Goal: Complete application form

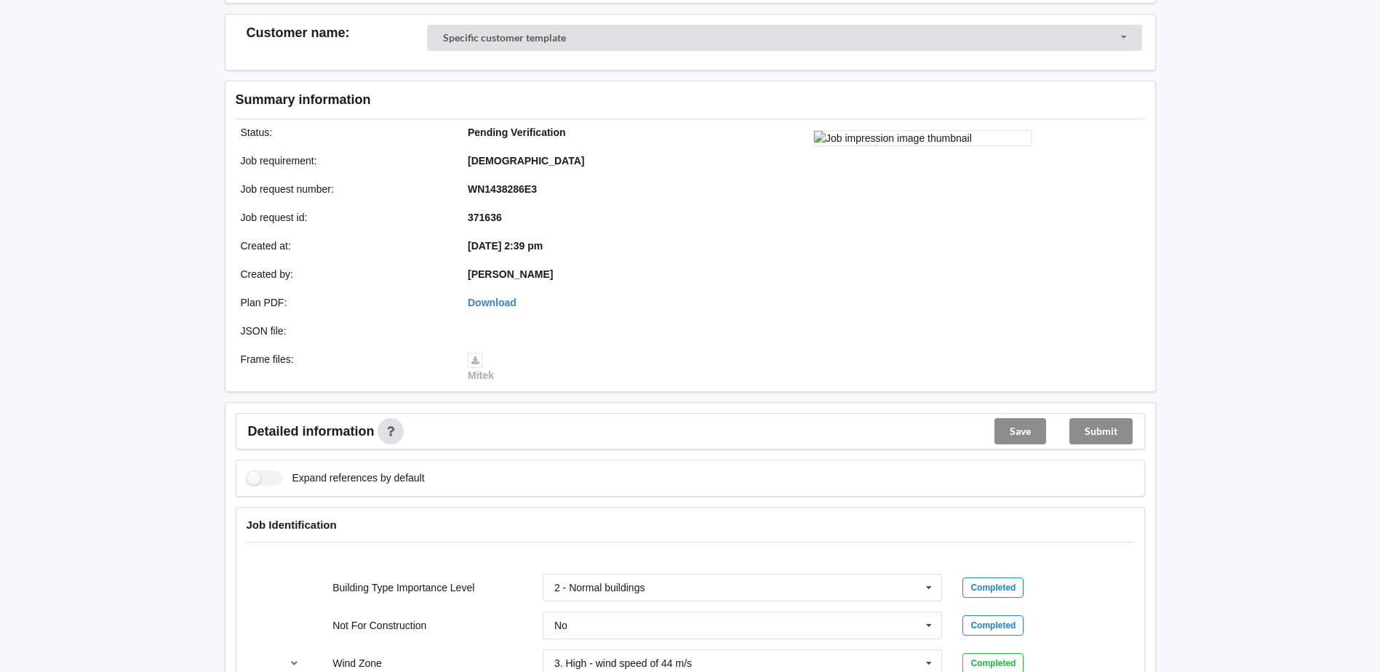
scroll to position [364, 0]
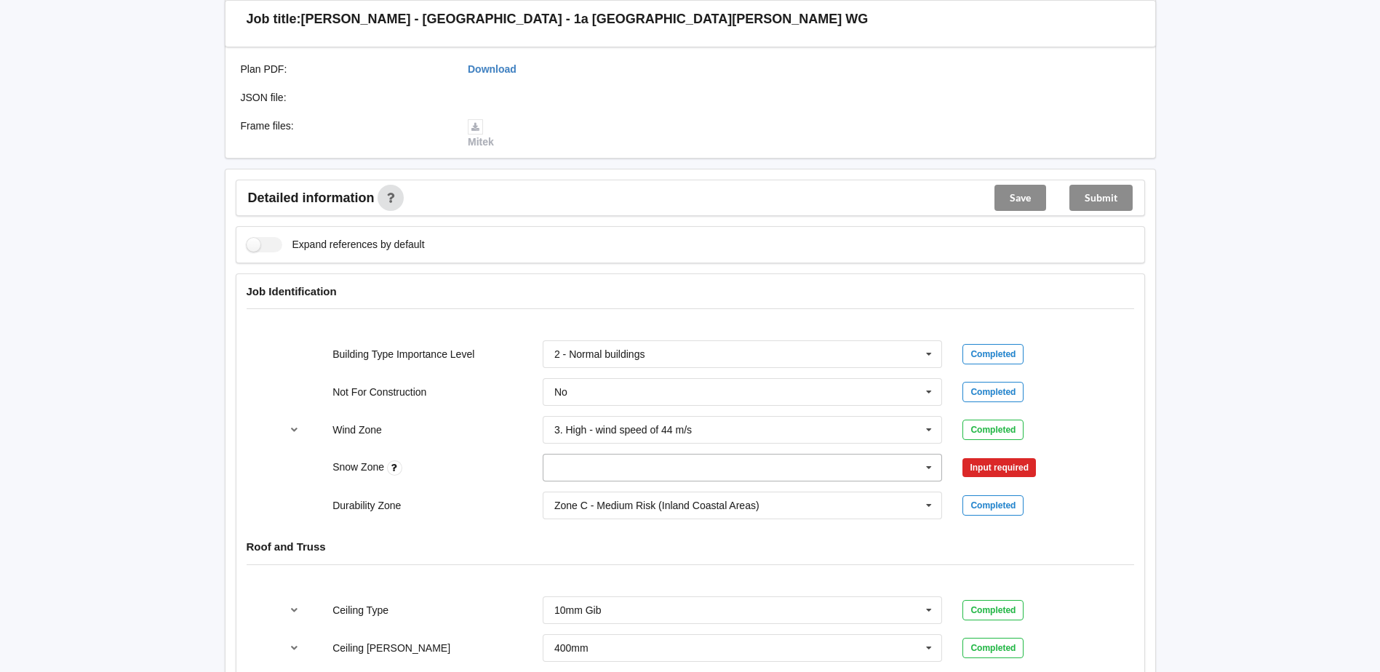
click at [649, 468] on input "text" at bounding box center [743, 468] width 399 height 26
drag, startPoint x: 590, startPoint y: 518, endPoint x: 954, endPoint y: 482, distance: 366.2
click at [590, 519] on div "N1" at bounding box center [742, 521] width 399 height 27
click at [1032, 467] on button "Confirm input" at bounding box center [1005, 468] width 87 height 24
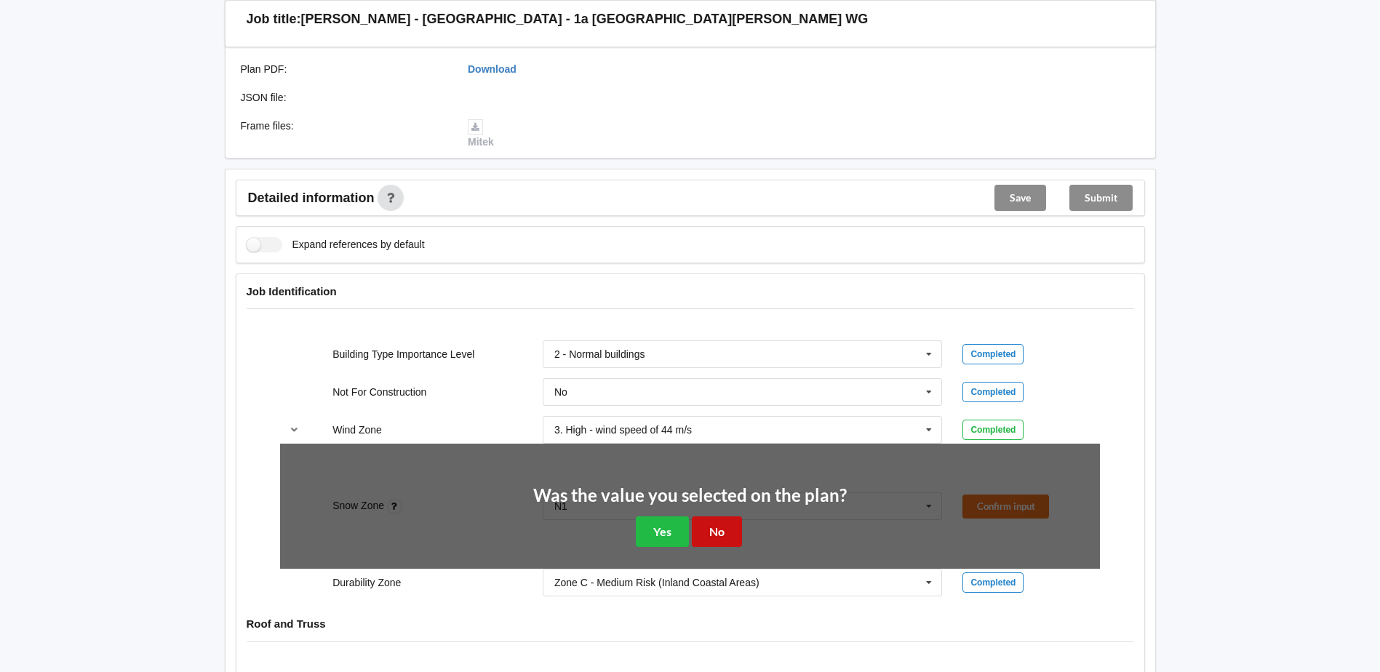
click at [732, 536] on button "No" at bounding box center [717, 531] width 50 height 30
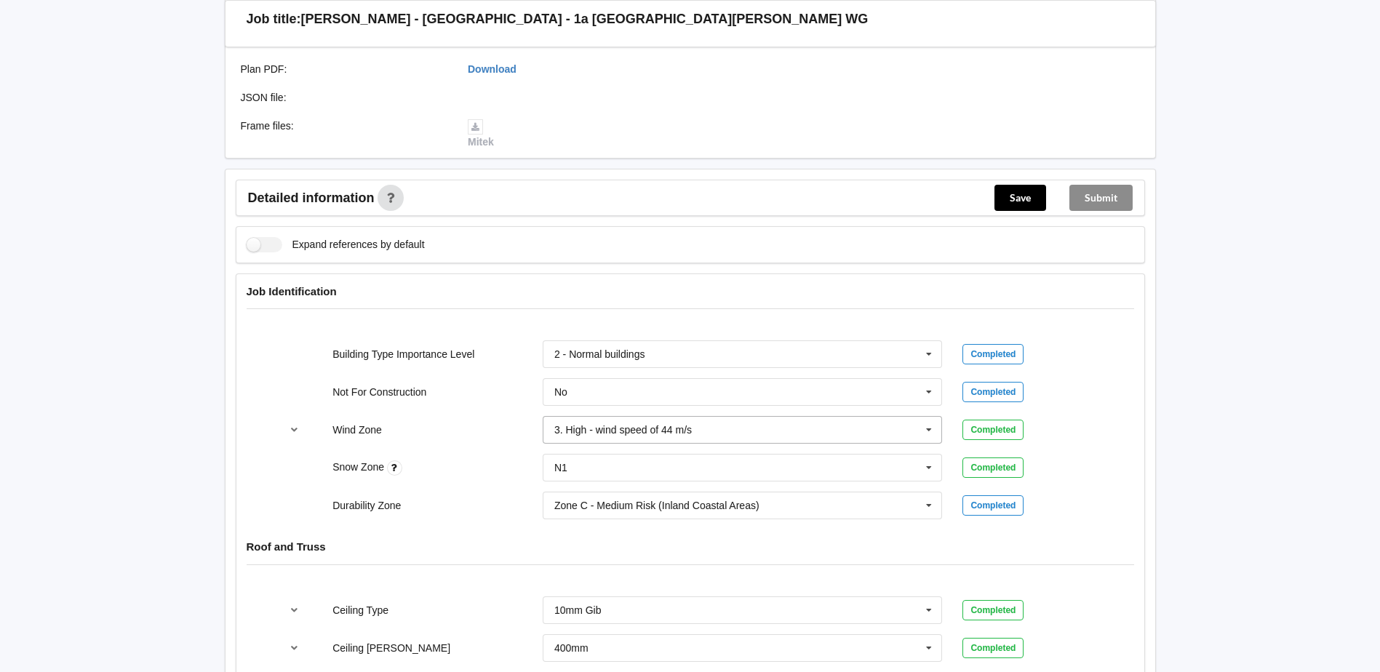
click at [648, 417] on input "text" at bounding box center [743, 430] width 399 height 26
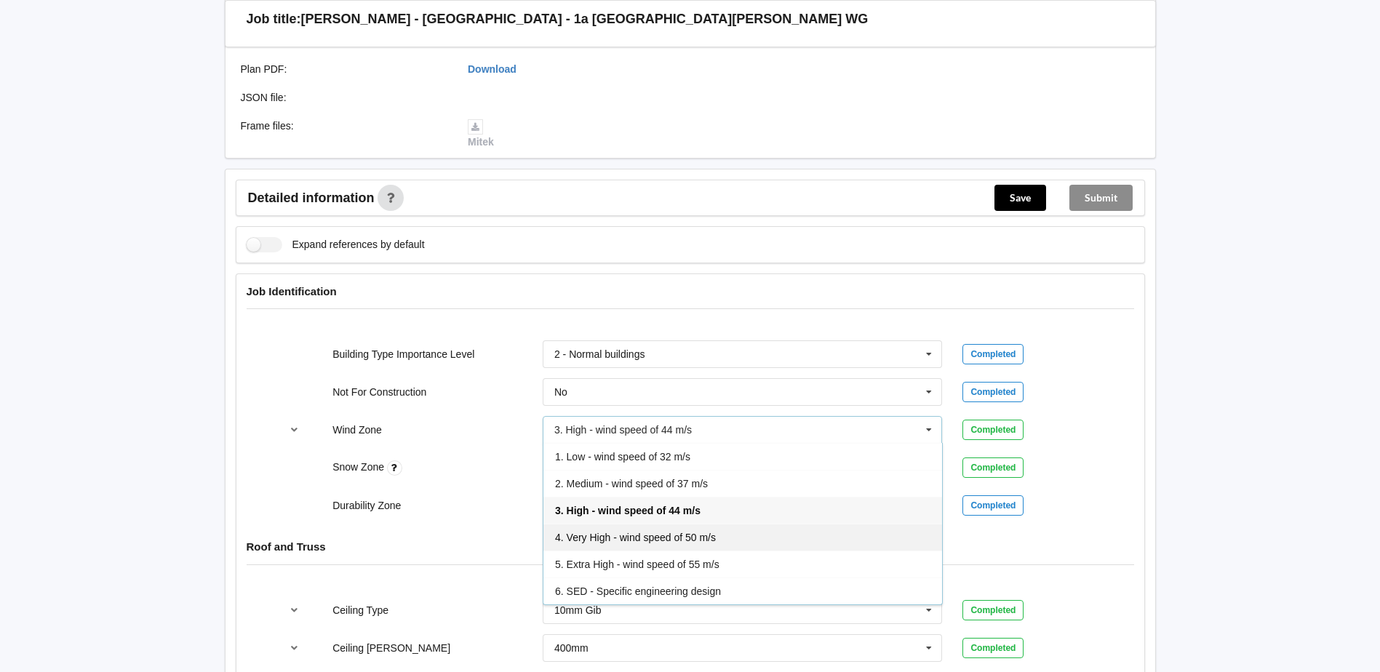
click at [624, 538] on span "4. Very High - wind speed of 50 m/s" at bounding box center [635, 538] width 161 height 12
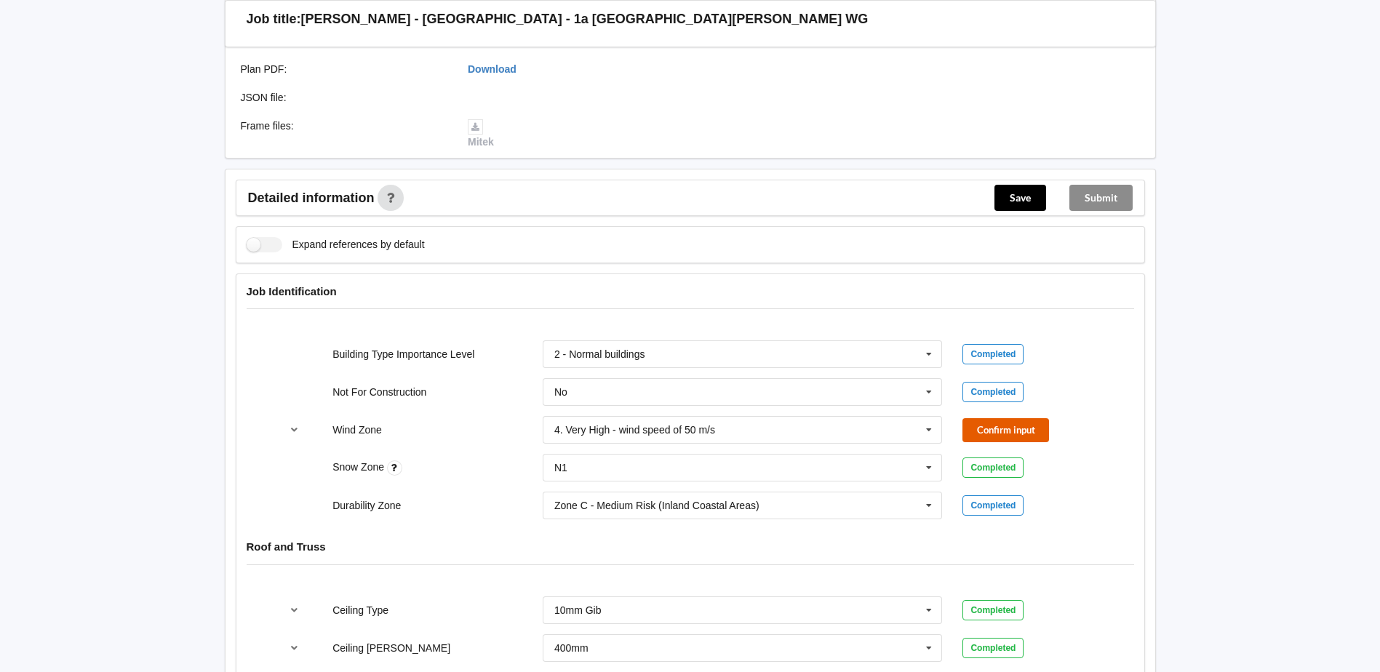
click at [986, 433] on button "Confirm input" at bounding box center [1005, 430] width 87 height 24
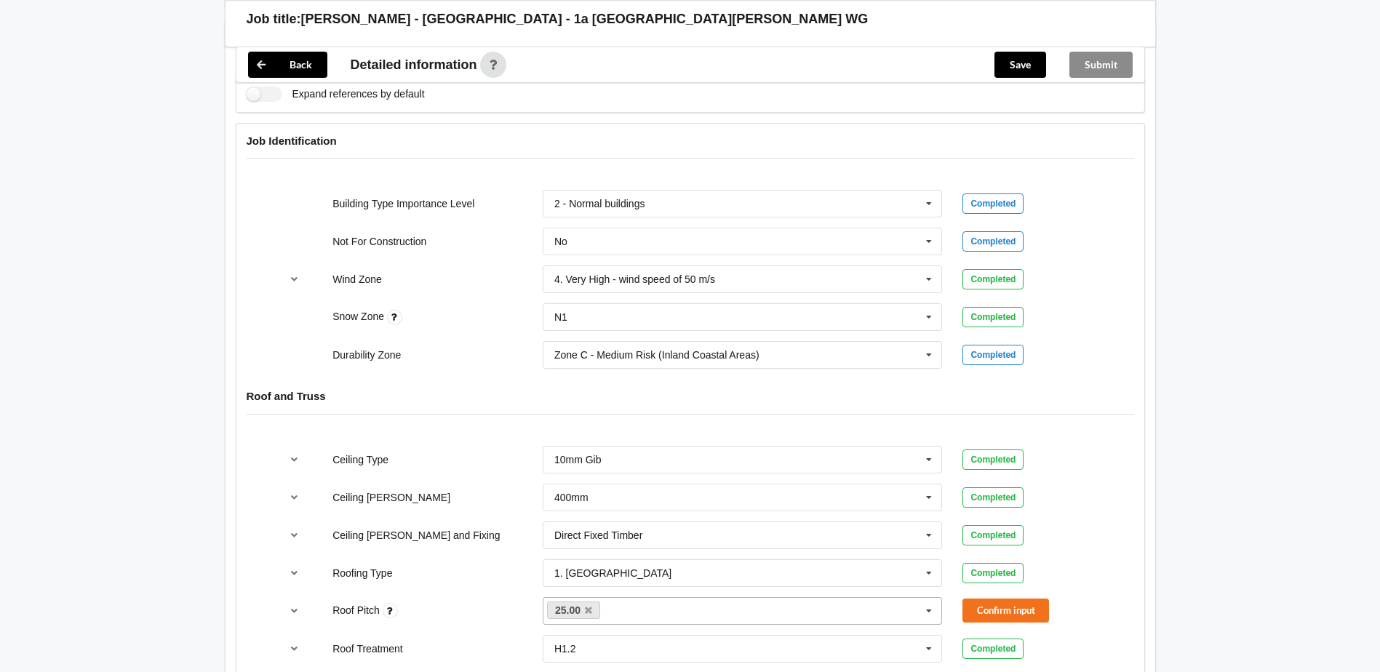
scroll to position [582, 0]
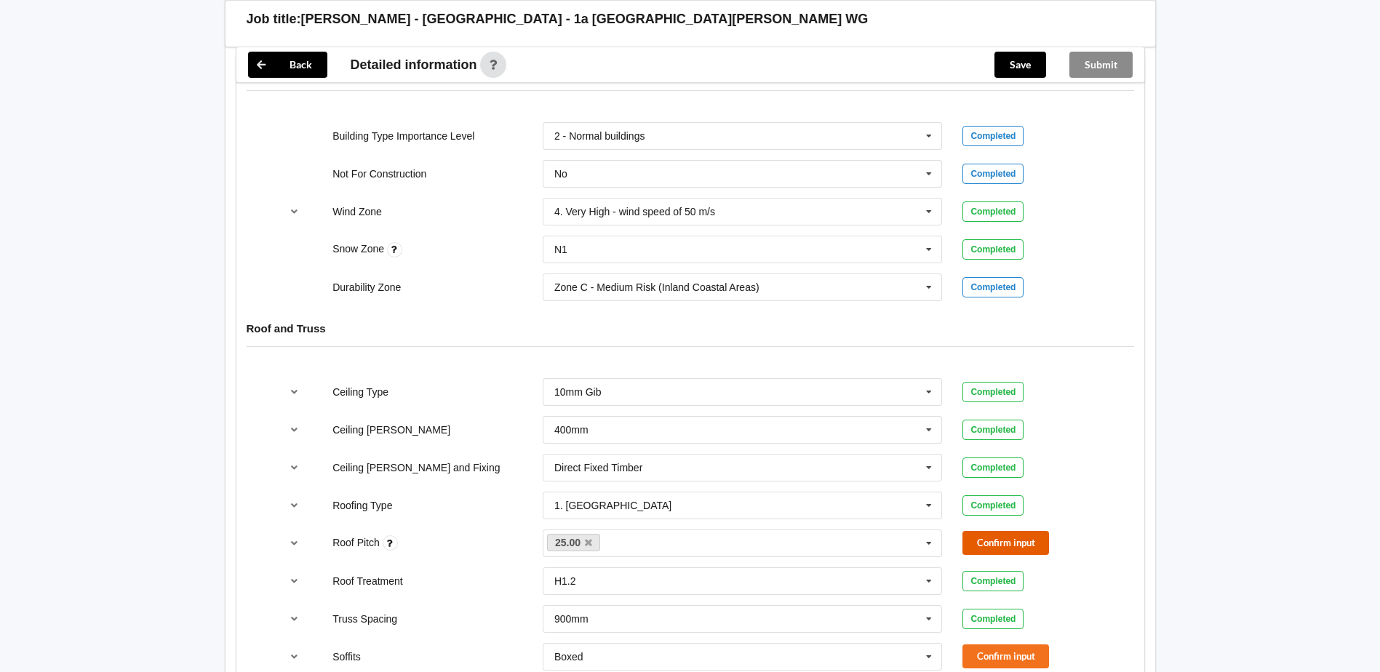
click at [994, 540] on button "Confirm input" at bounding box center [1005, 543] width 87 height 24
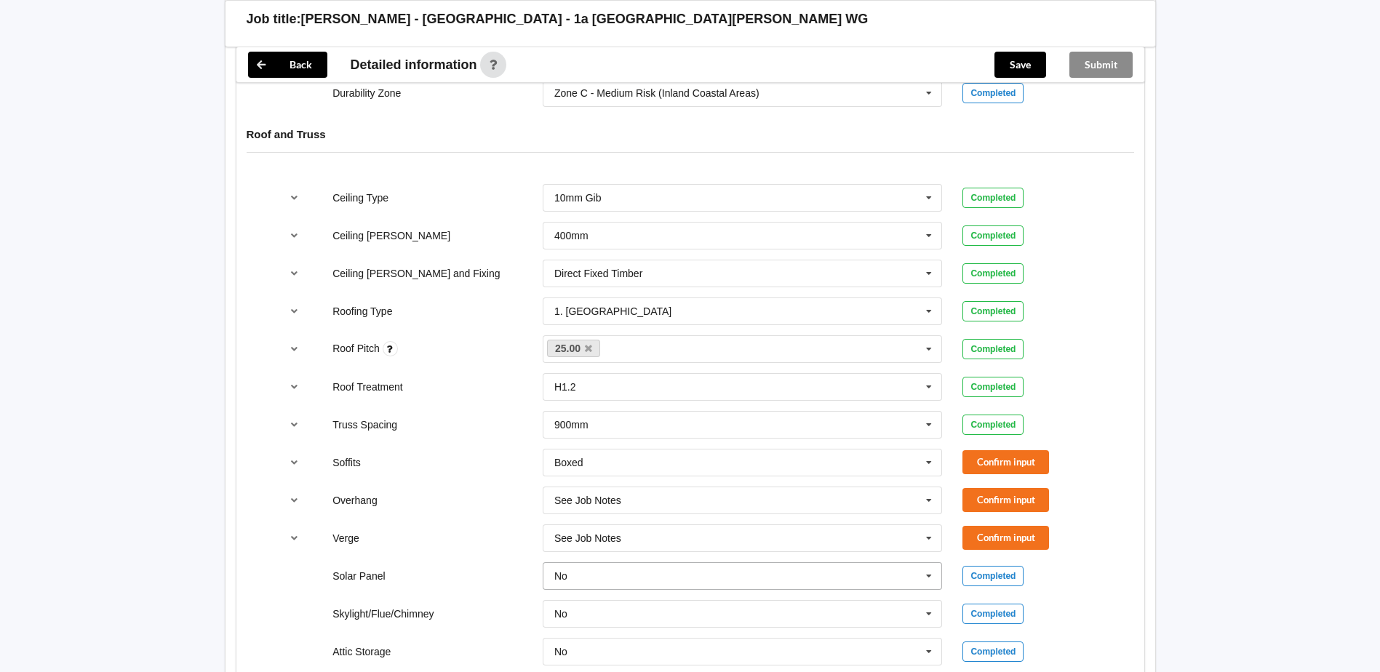
scroll to position [800, 0]
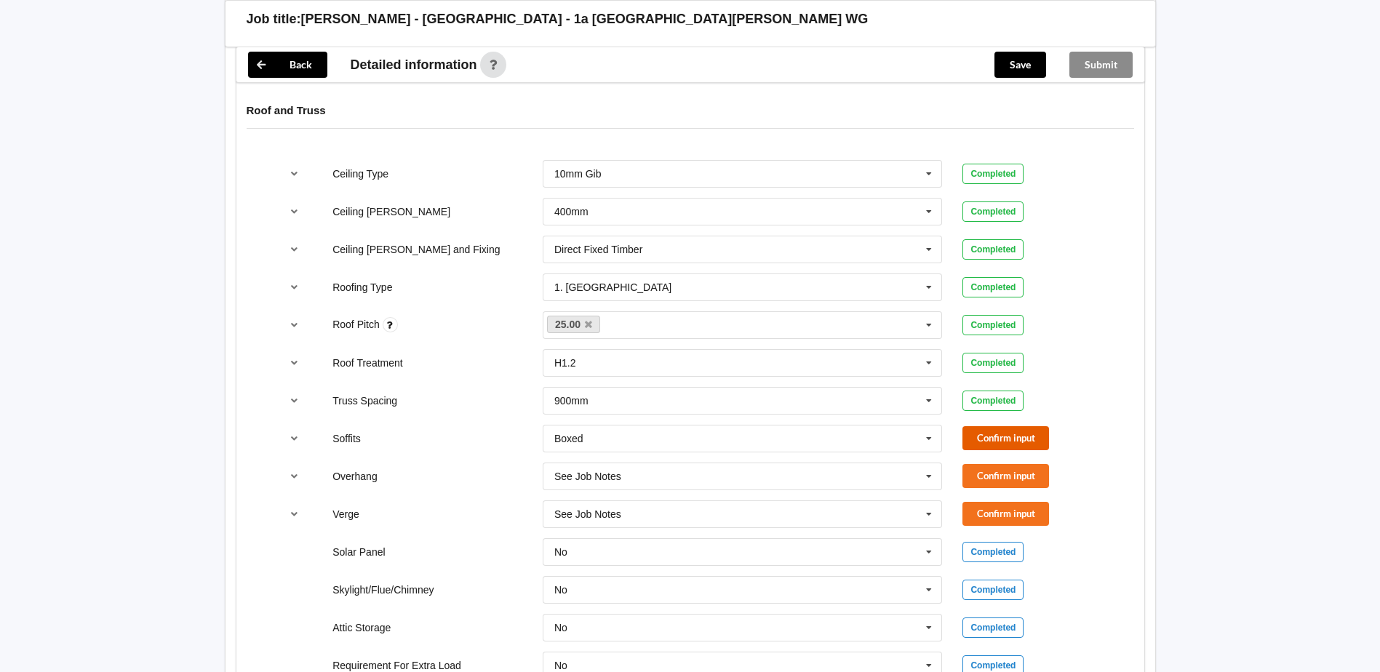
click at [1020, 447] on button "Confirm input" at bounding box center [1005, 438] width 87 height 24
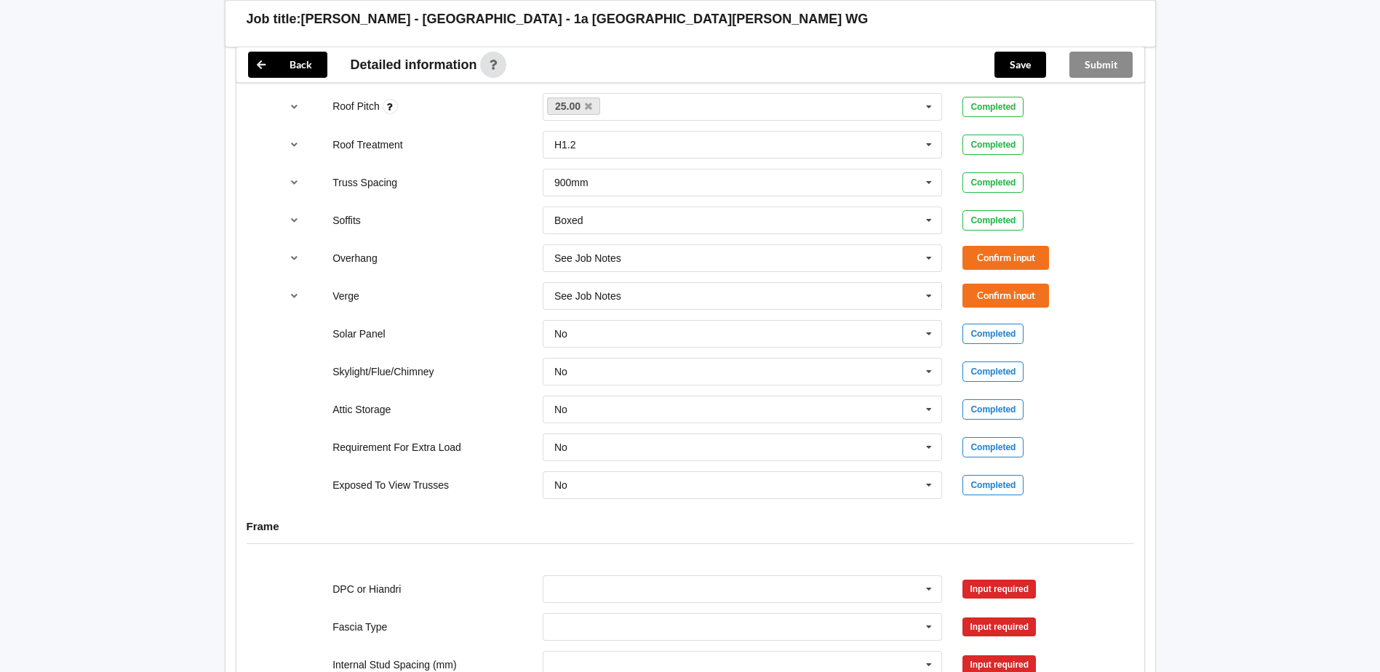
scroll to position [946, 0]
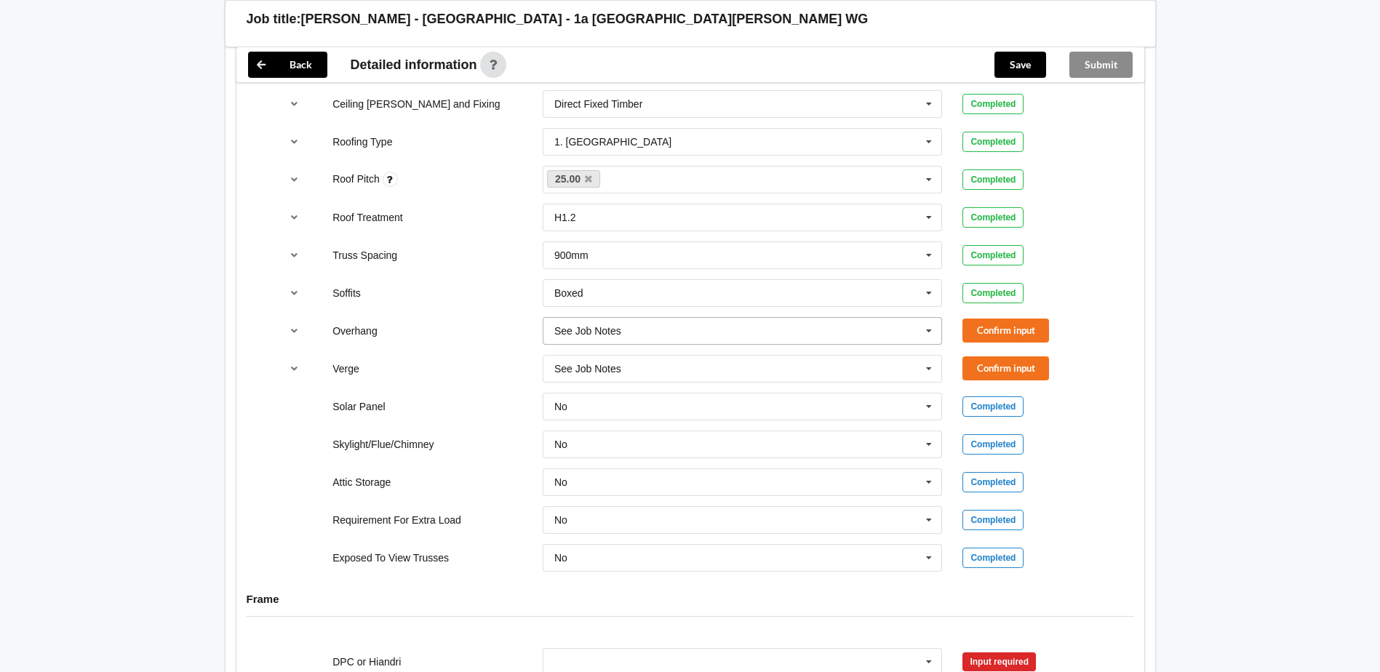
click at [636, 329] on input "text" at bounding box center [743, 331] width 399 height 26
click at [602, 444] on div "600mm" at bounding box center [742, 438] width 399 height 27
click at [997, 324] on button "Confirm input" at bounding box center [1005, 331] width 87 height 24
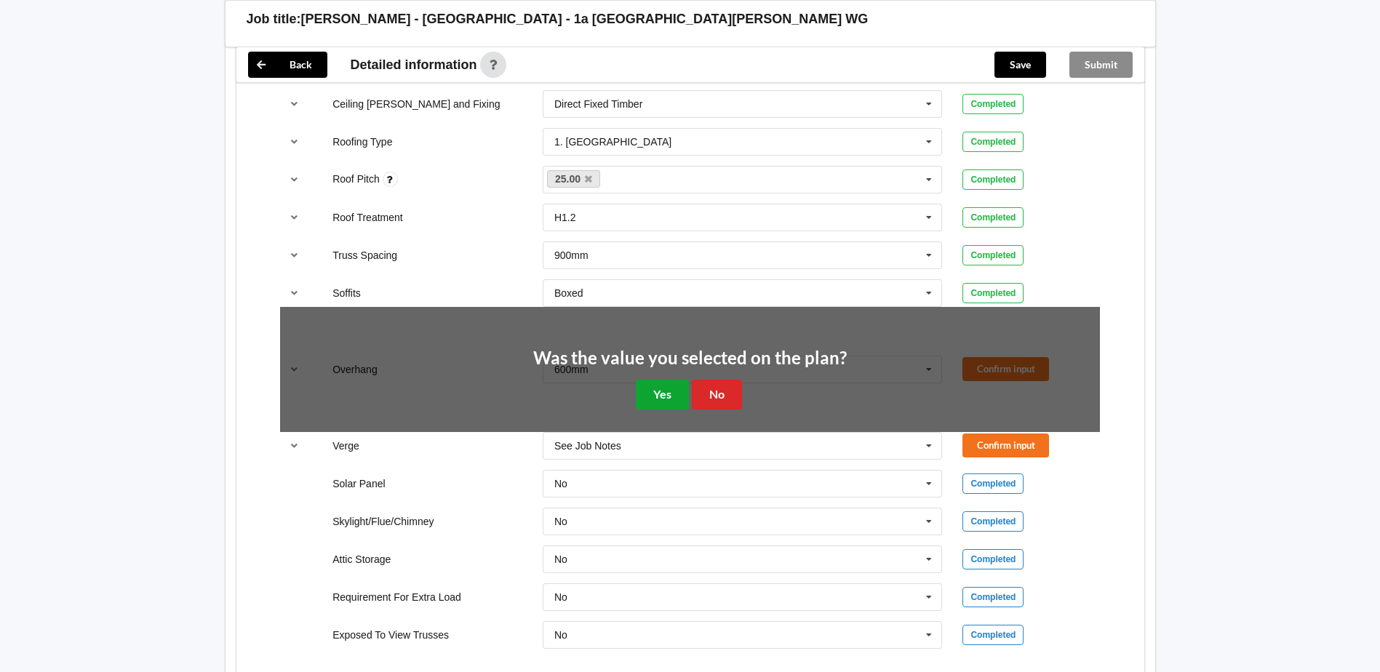
click at [650, 388] on button "Yes" at bounding box center [662, 395] width 53 height 30
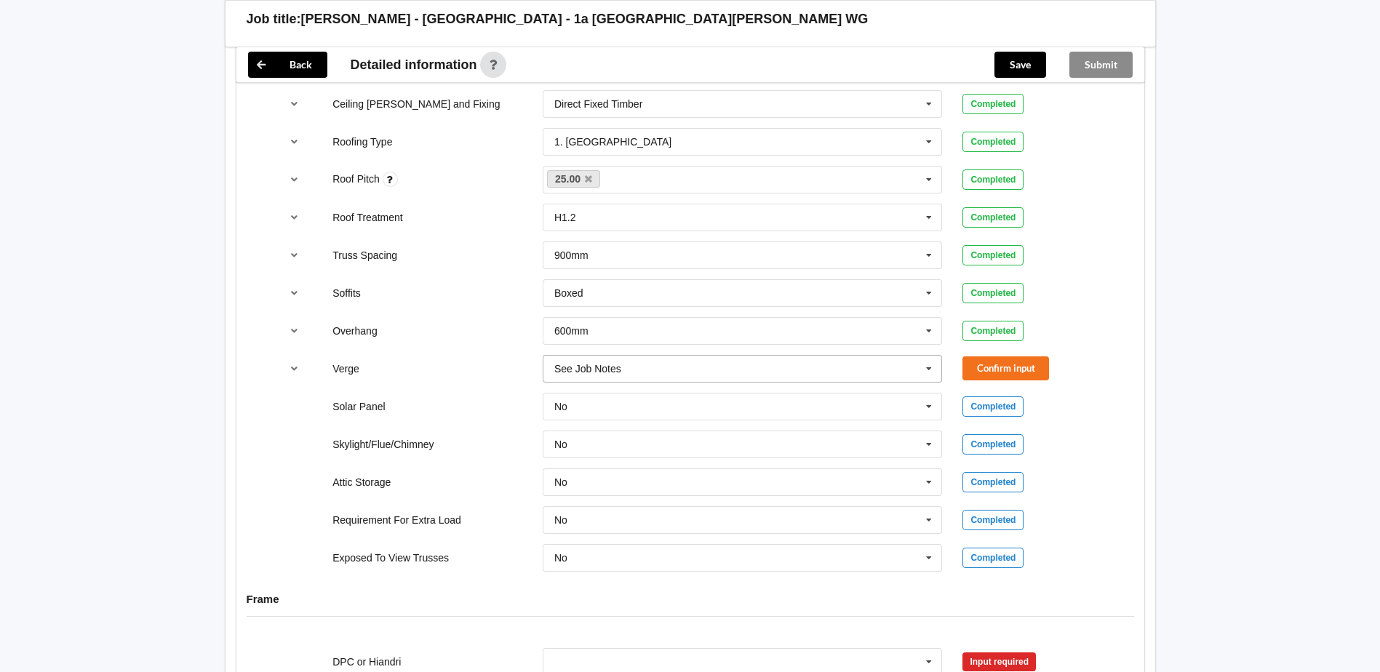
click at [647, 371] on input "text" at bounding box center [743, 369] width 399 height 26
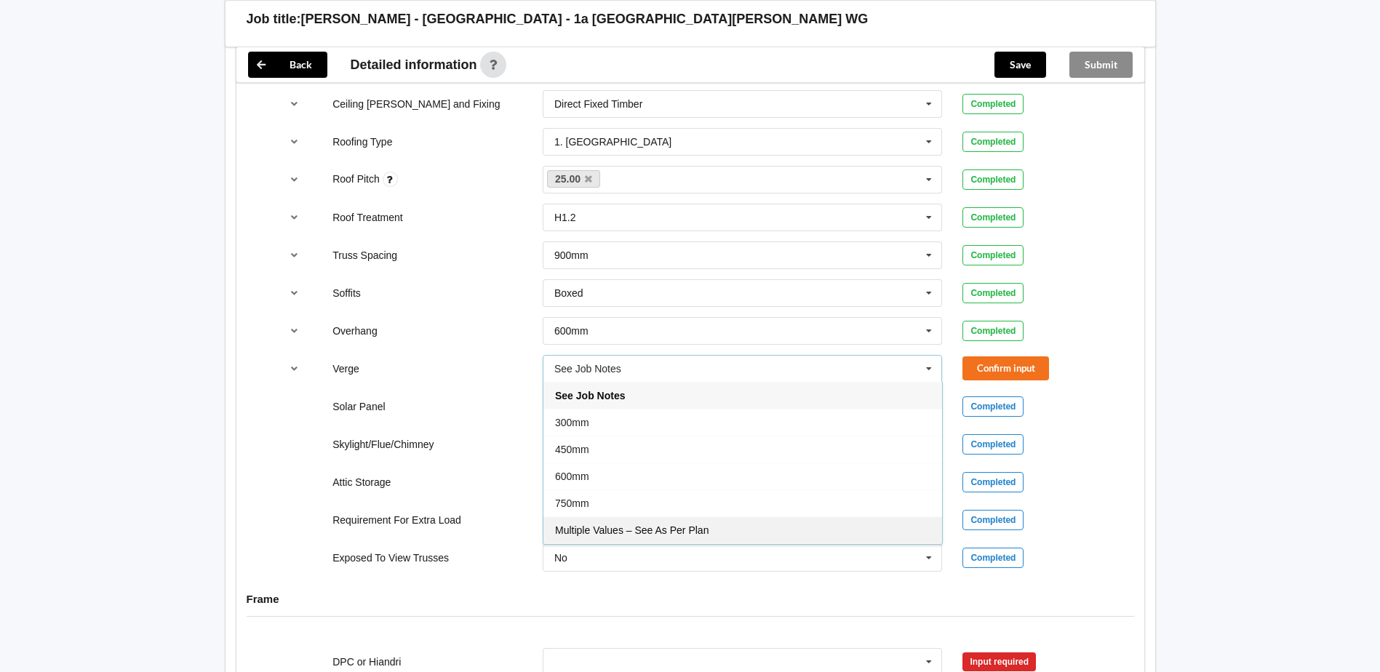
click at [683, 529] on span "Multiple Values – See As Per Plan" at bounding box center [631, 530] width 153 height 12
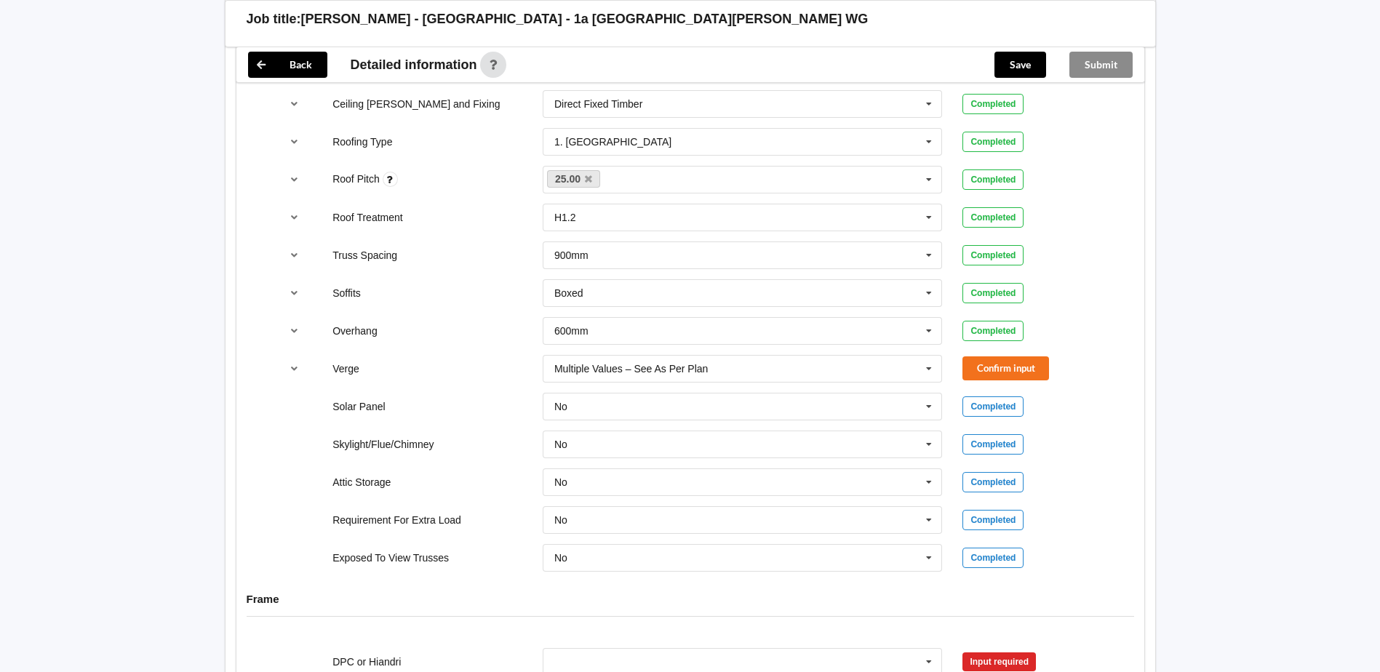
click at [1026, 355] on div "Verge Multiple Values – See As Per Plan See Job Notes 300mm 450mm 600mm 750mm M…" at bounding box center [690, 369] width 840 height 48
click at [1034, 371] on button "Confirm input" at bounding box center [1005, 368] width 87 height 24
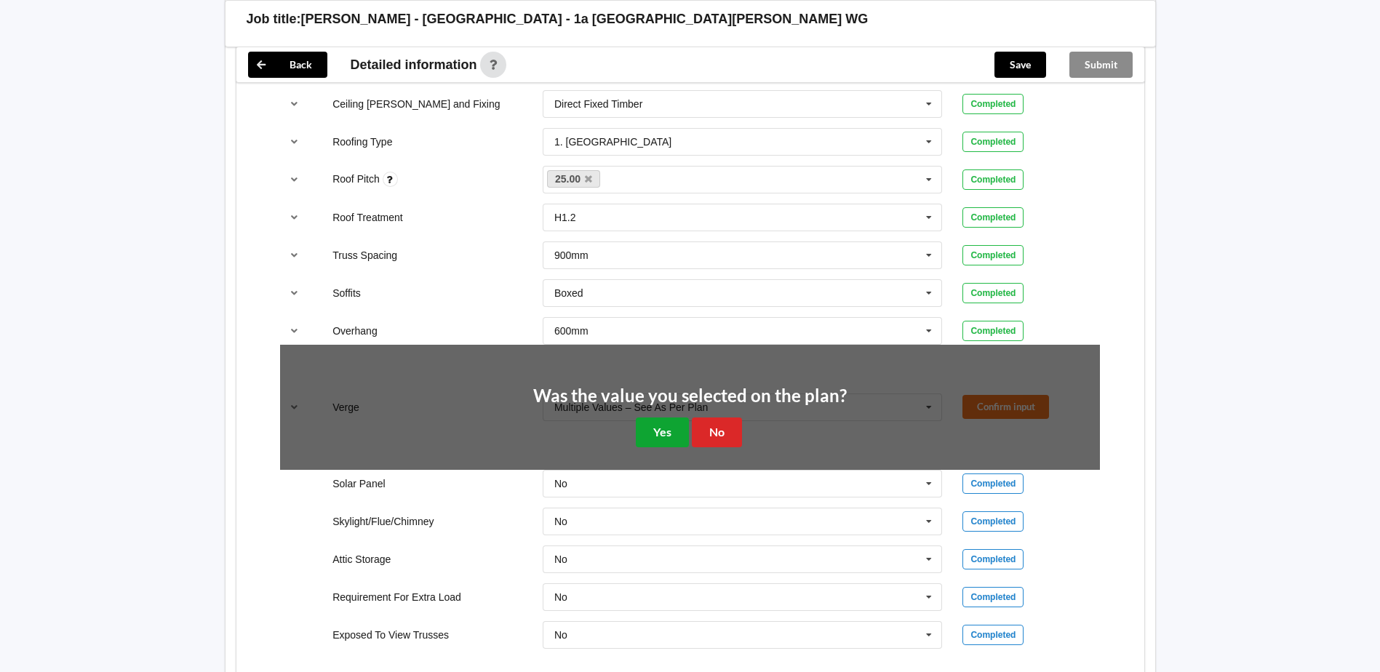
click at [672, 434] on button "Yes" at bounding box center [662, 433] width 53 height 30
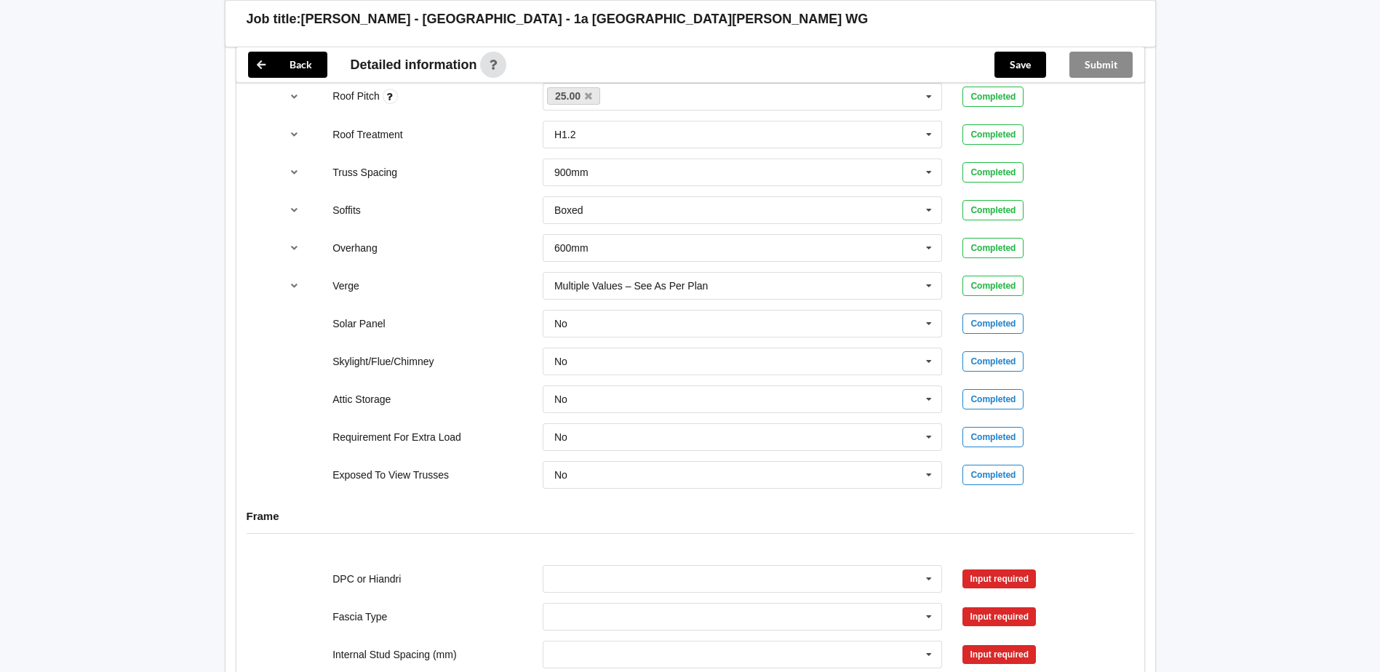
scroll to position [1237, 0]
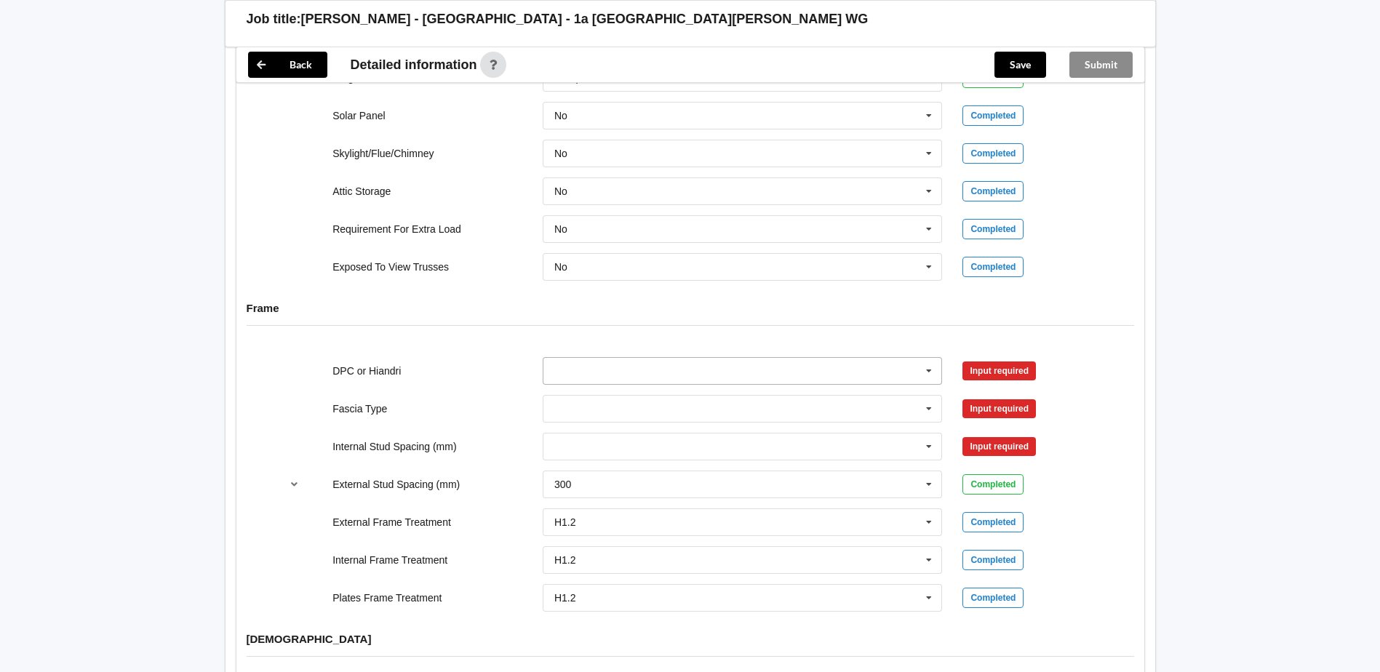
click at [805, 370] on input "text" at bounding box center [743, 371] width 399 height 26
drag, startPoint x: 583, startPoint y: 399, endPoint x: 641, endPoint y: 396, distance: 57.5
click at [584, 399] on span "DPC Fitted" at bounding box center [579, 398] width 49 height 12
click at [991, 365] on button "Confirm input" at bounding box center [1005, 371] width 87 height 24
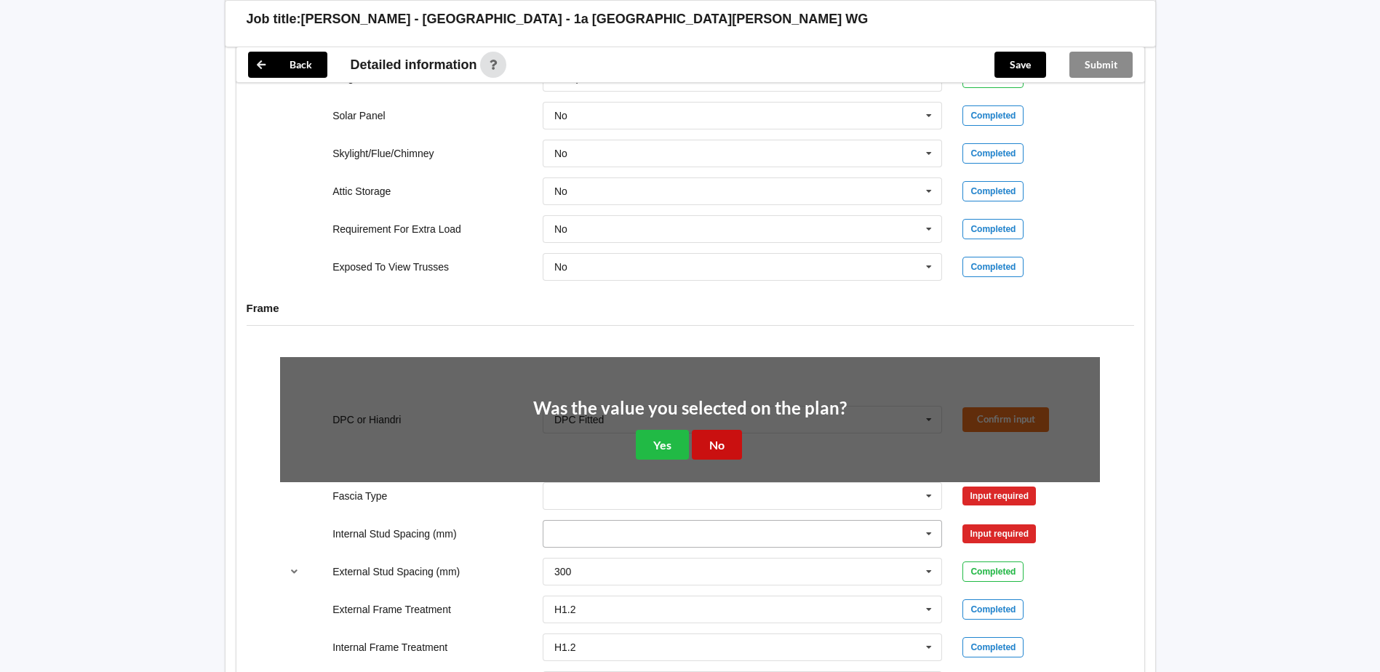
click at [725, 444] on button "No" at bounding box center [717, 445] width 50 height 30
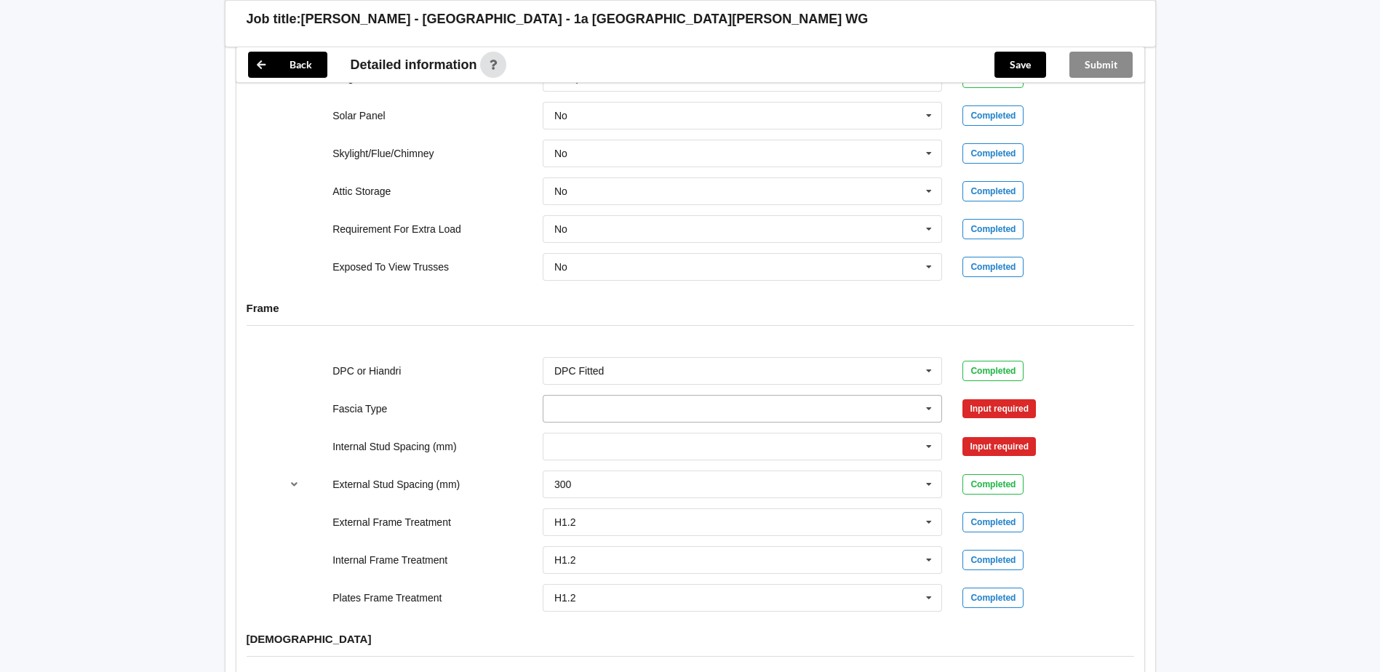
click at [657, 414] on input "text" at bounding box center [743, 409] width 399 height 26
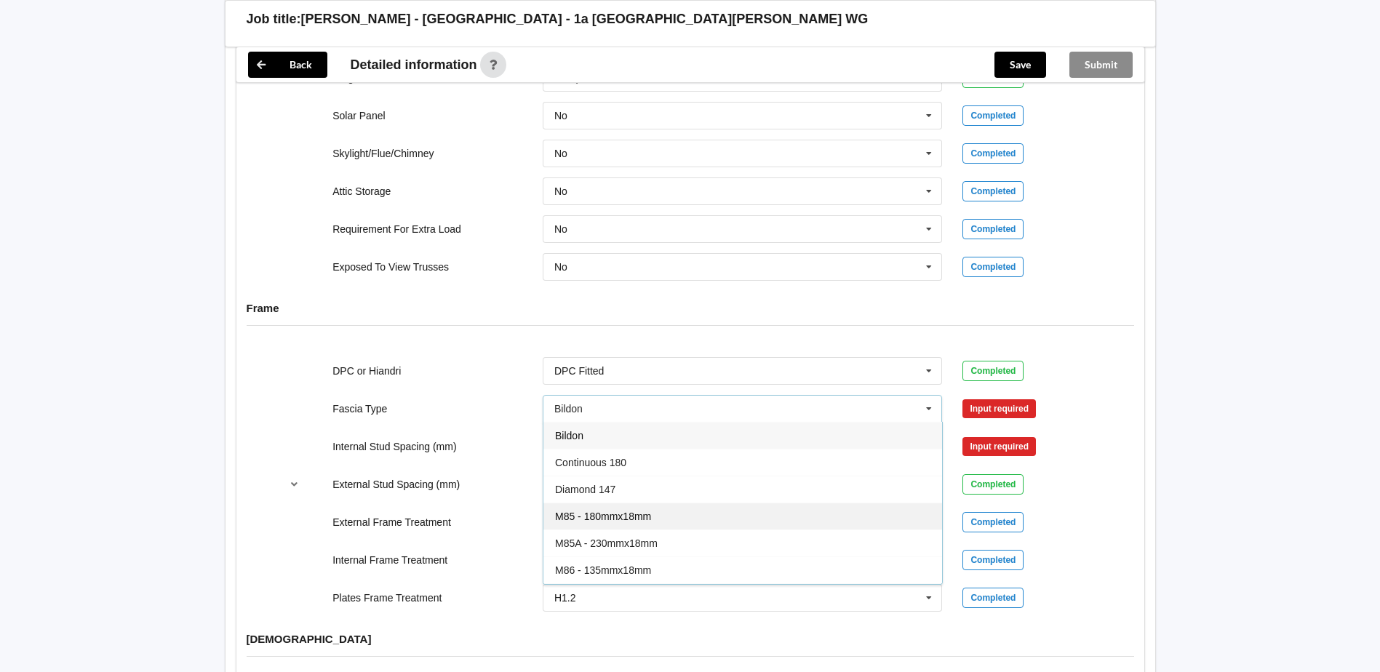
click at [658, 513] on div "M85 - 180mmx18mm" at bounding box center [742, 516] width 399 height 27
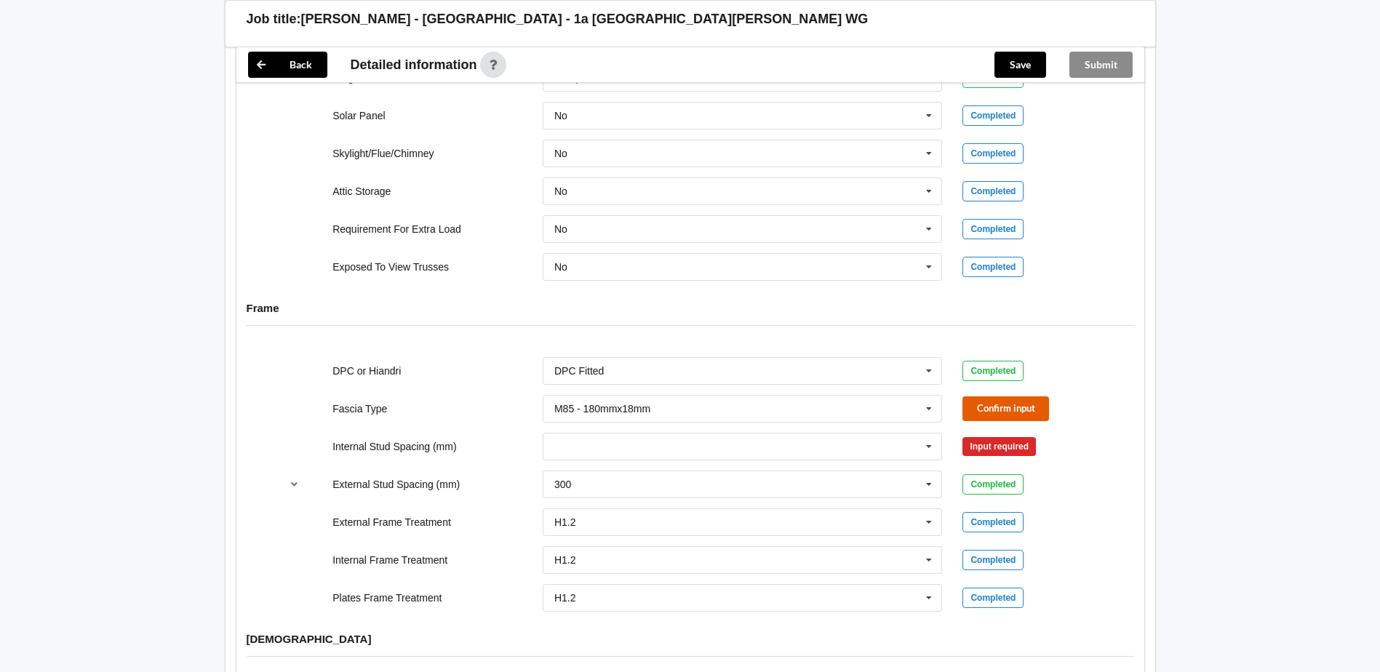
click at [1021, 410] on button "Confirm input" at bounding box center [1005, 408] width 87 height 24
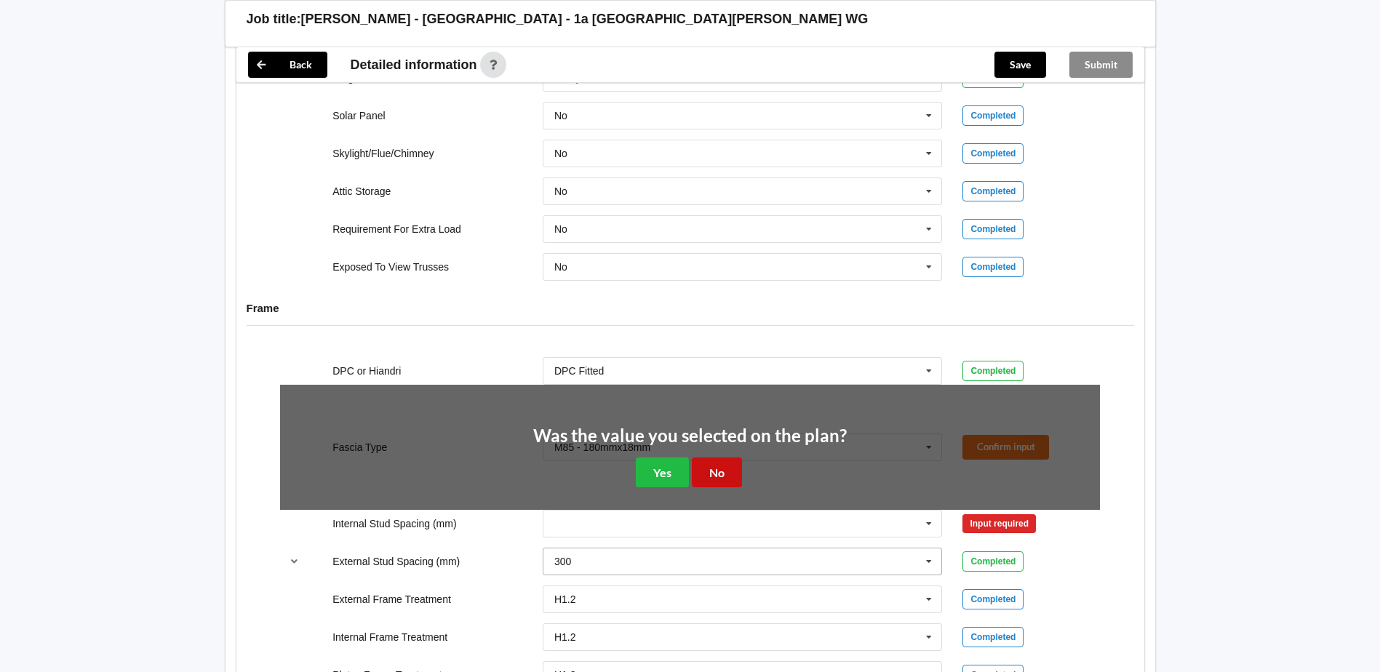
click at [719, 475] on button "No" at bounding box center [717, 473] width 50 height 30
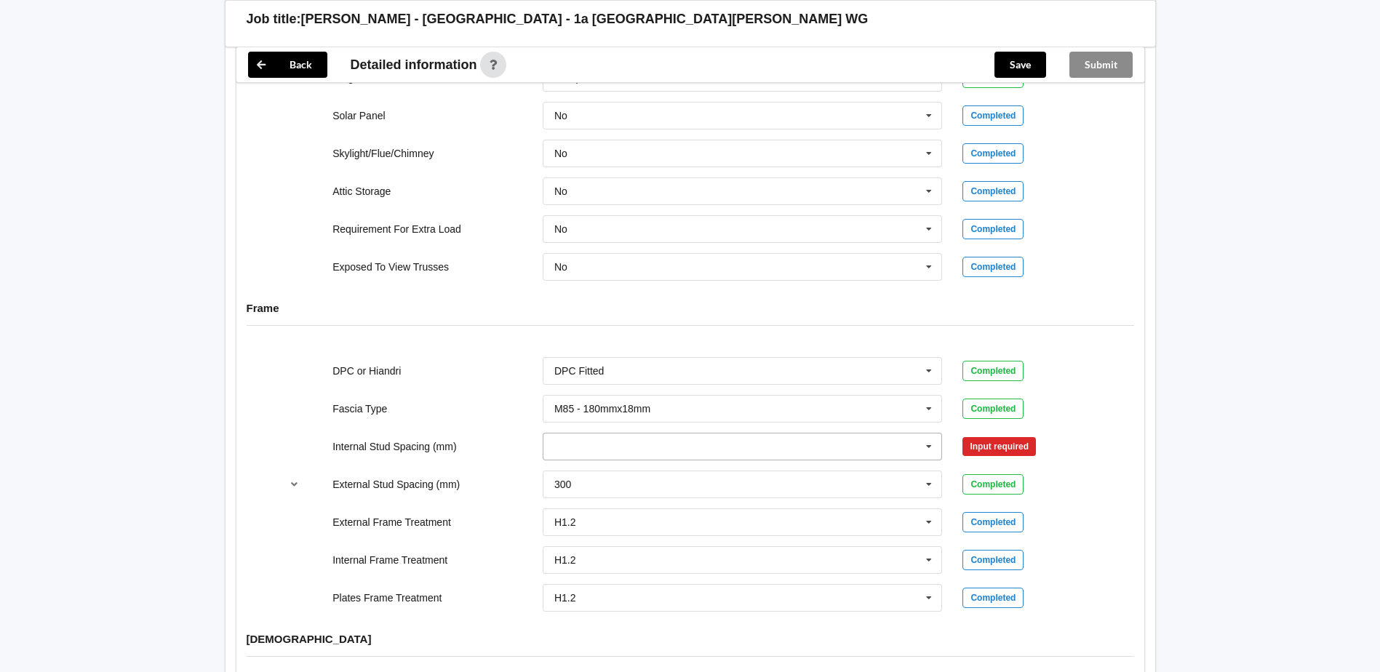
click at [634, 440] on input "text" at bounding box center [743, 447] width 399 height 26
click at [694, 616] on div "Multiple Values – See As Per Plan" at bounding box center [742, 607] width 399 height 27
click at [1012, 449] on button "Confirm input" at bounding box center [1005, 446] width 87 height 24
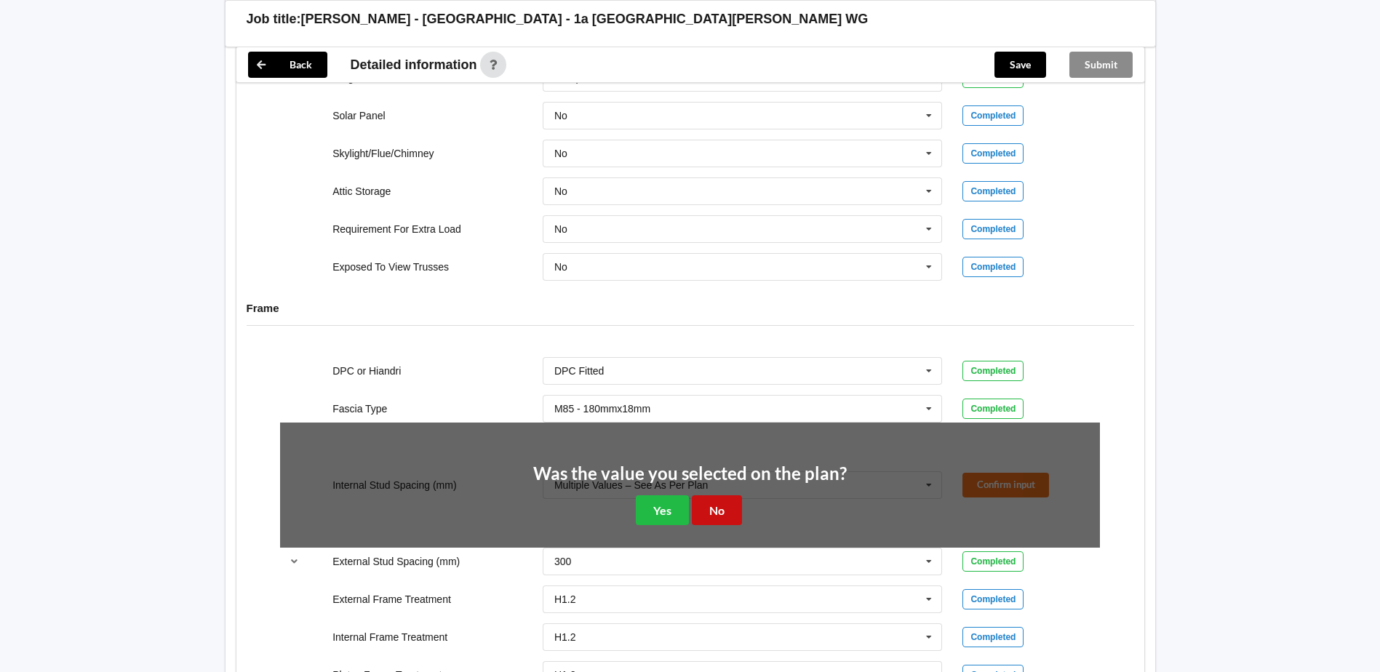
click at [726, 516] on button "No" at bounding box center [717, 510] width 50 height 30
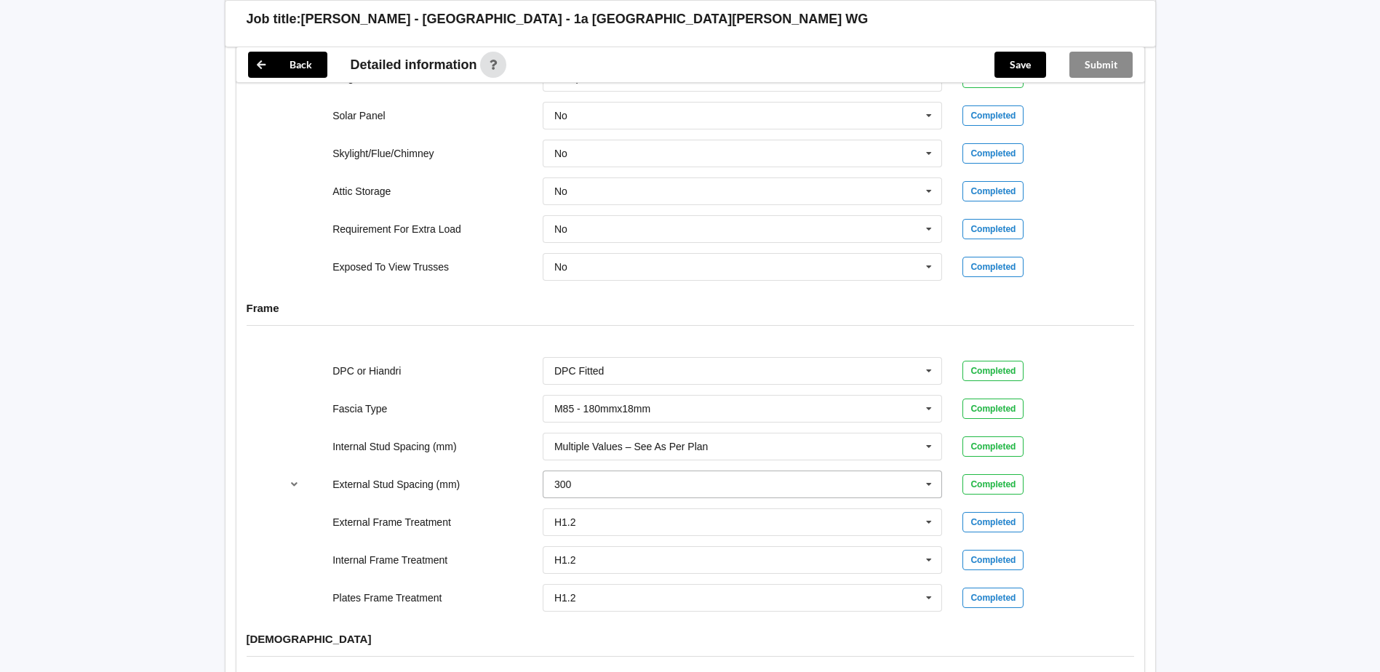
click at [599, 482] on input "text" at bounding box center [743, 484] width 399 height 26
click at [679, 593] on span "Multiple Values – See As Per Plan" at bounding box center [631, 593] width 153 height 12
click at [1006, 490] on button "Confirm input" at bounding box center [1005, 484] width 87 height 24
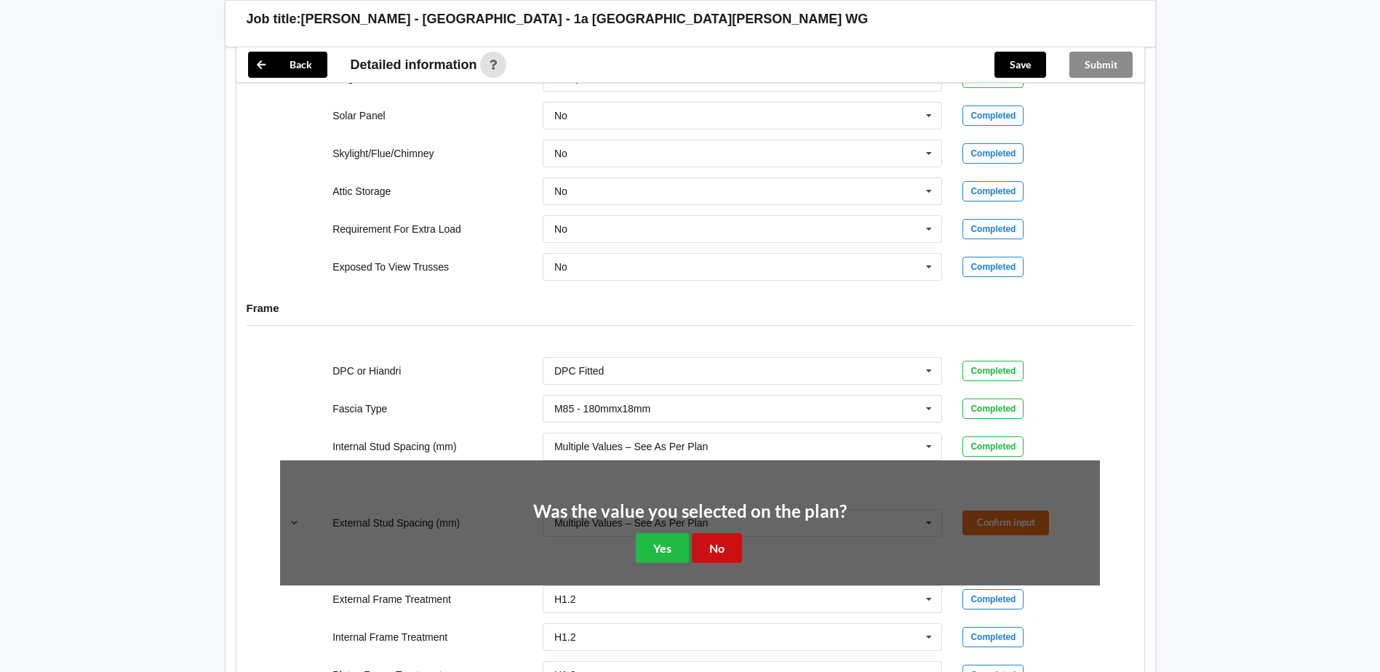
click at [725, 549] on button "No" at bounding box center [717, 548] width 50 height 30
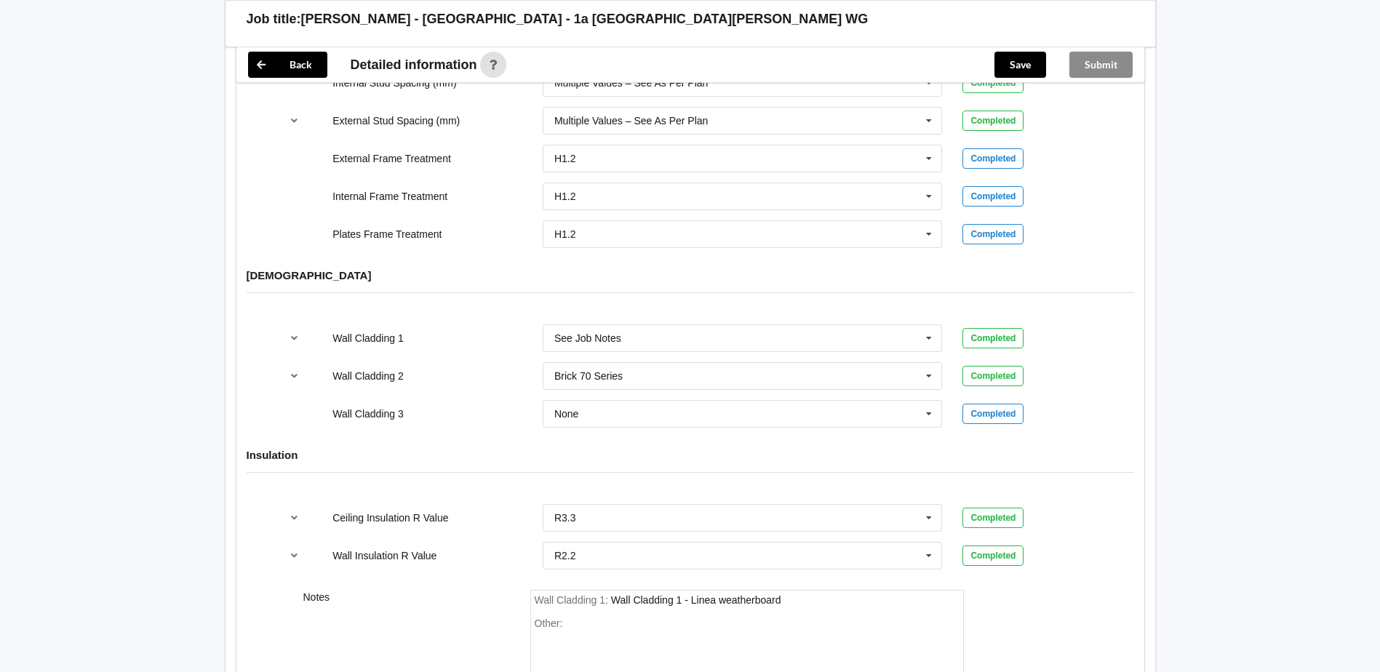
scroll to position [1673, 0]
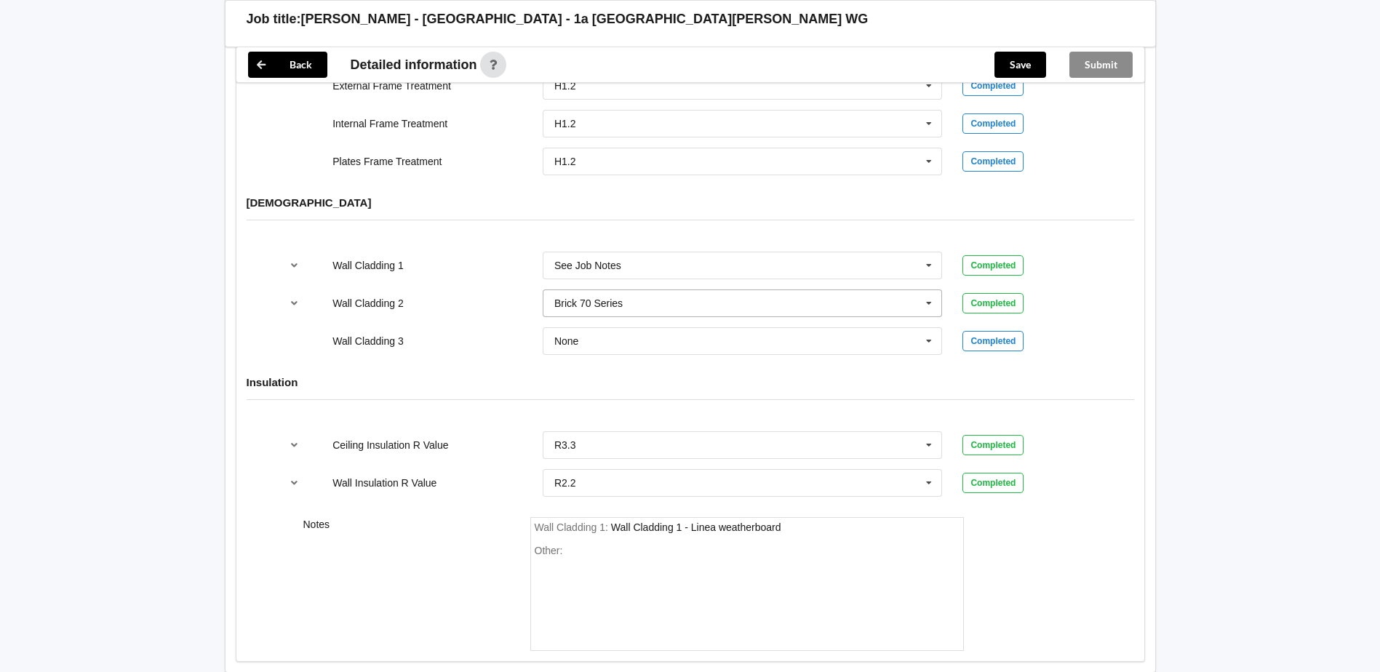
click at [651, 302] on input "text" at bounding box center [743, 303] width 399 height 26
click at [381, 284] on div "Wall Cladding 2 Brick 70 Series [MEDICAL_DATA] Panel B/Back 135 B/Back 135 Reba…" at bounding box center [690, 303] width 840 height 48
click at [928, 266] on icon at bounding box center [929, 265] width 22 height 27
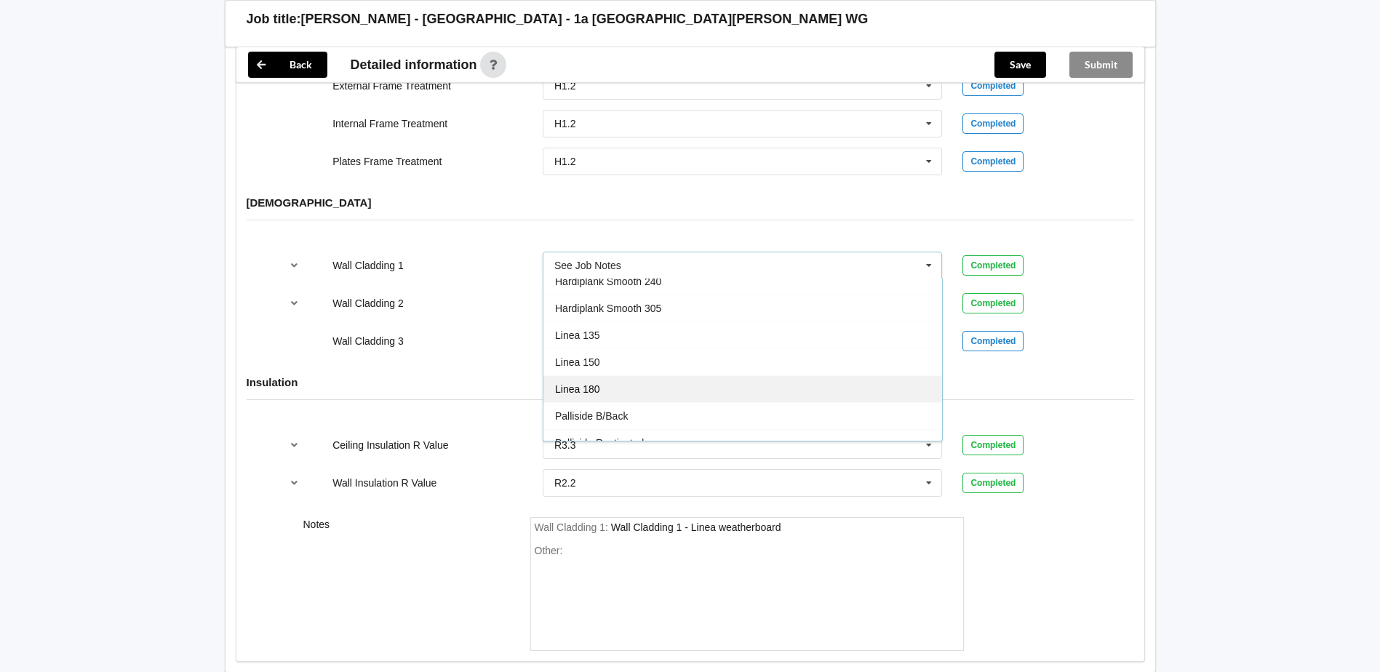
click at [638, 381] on div "Linea 180" at bounding box center [742, 388] width 399 height 27
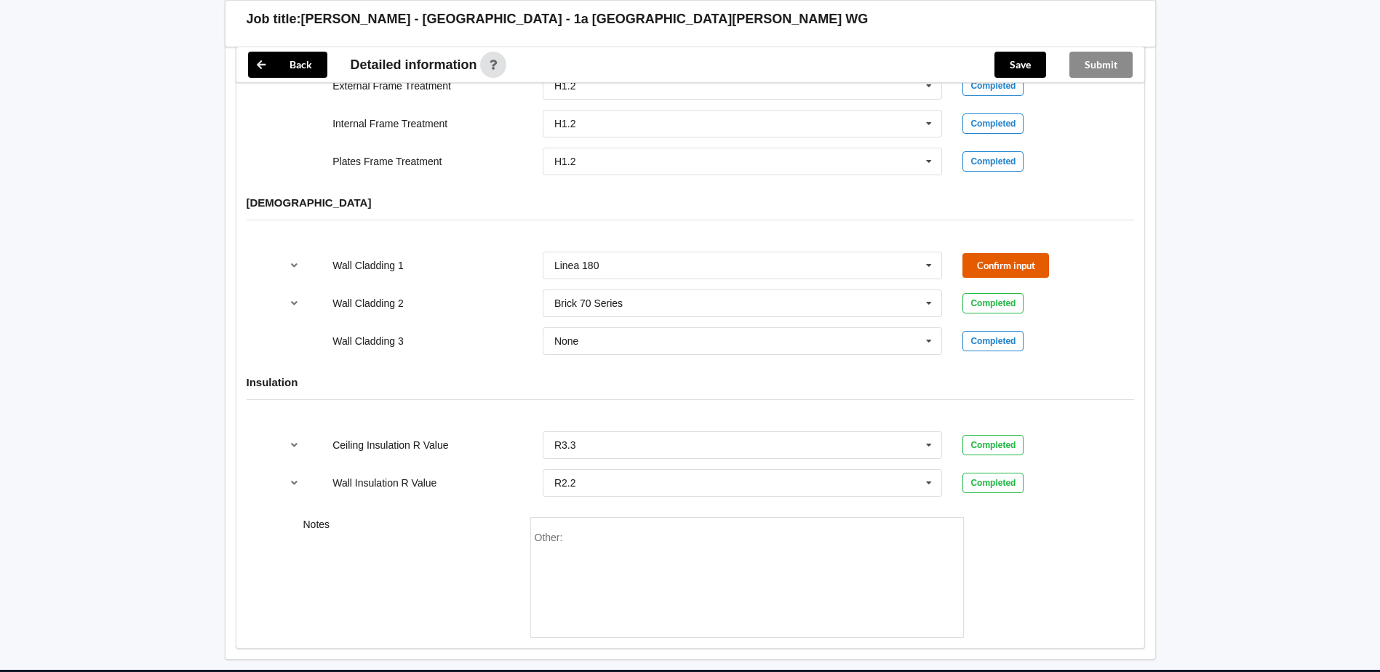
click at [1047, 274] on button "Confirm input" at bounding box center [1005, 265] width 87 height 24
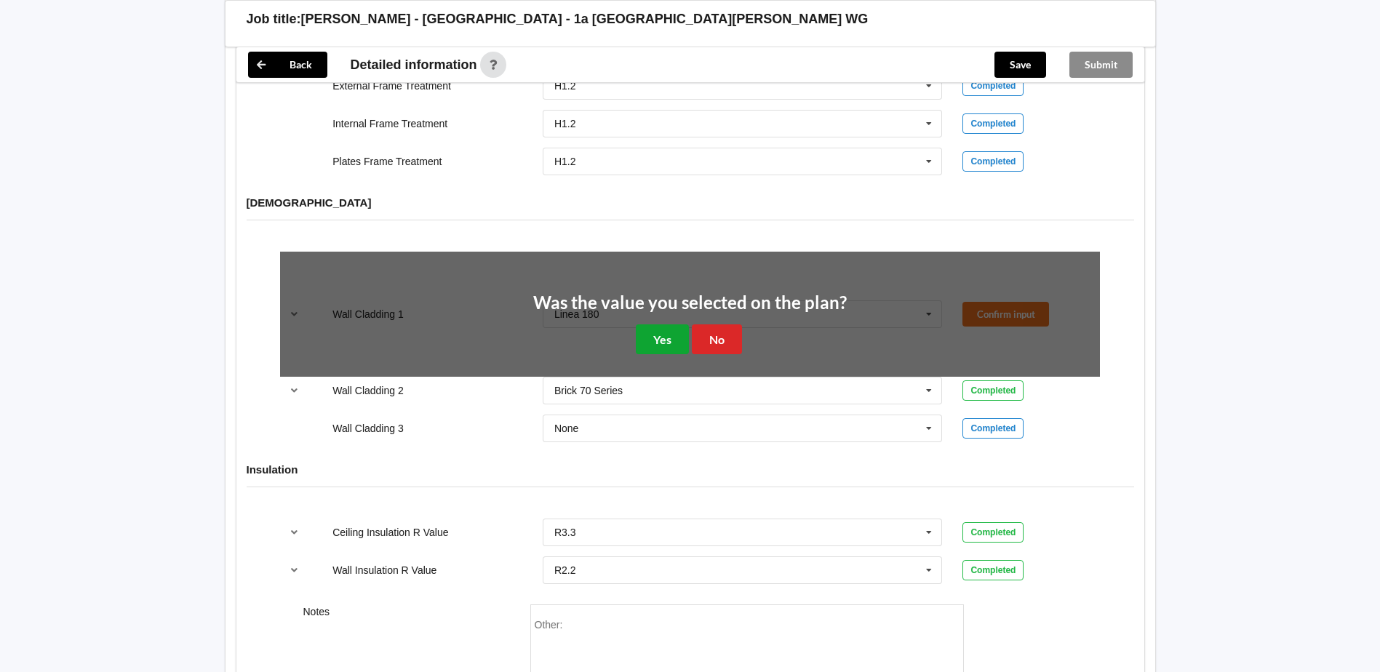
click at [666, 342] on button "Yes" at bounding box center [662, 339] width 53 height 30
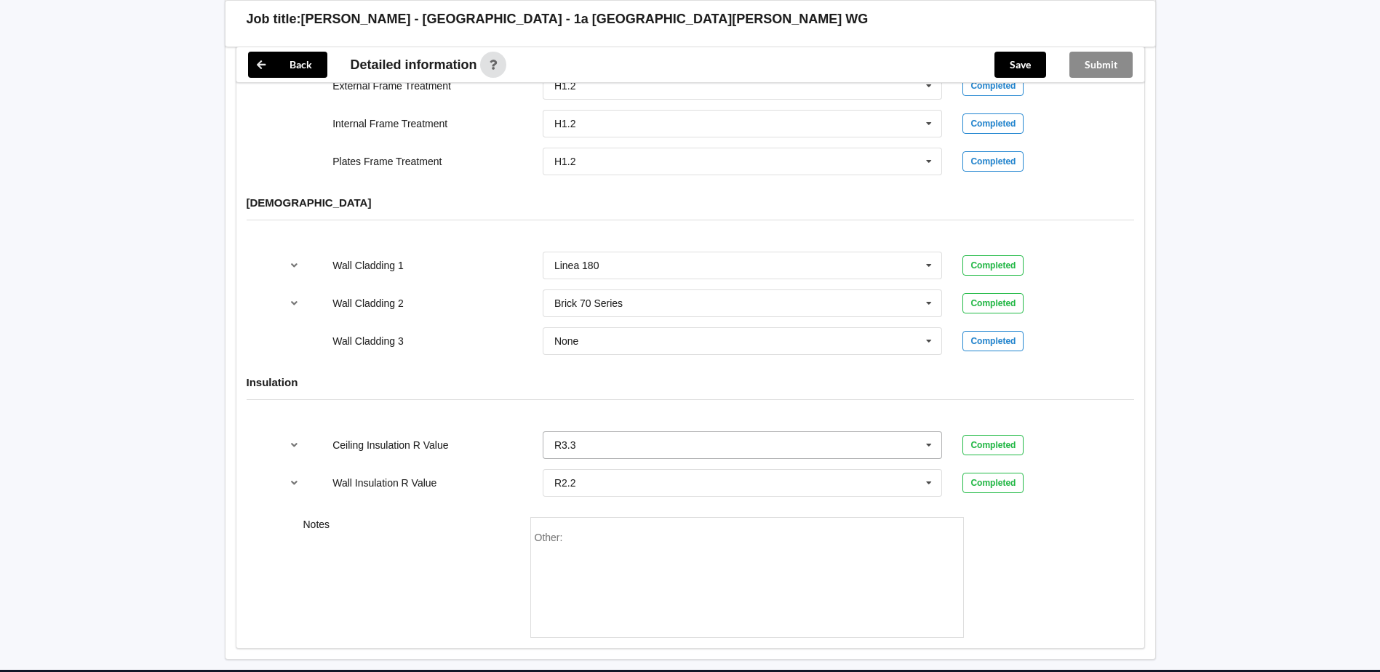
click at [926, 444] on icon at bounding box center [929, 445] width 22 height 27
click at [679, 603] on div "R7.0" at bounding box center [742, 607] width 399 height 27
click at [647, 543] on div "Other:" at bounding box center [747, 583] width 425 height 102
click at [635, 445] on input "text" at bounding box center [743, 445] width 399 height 26
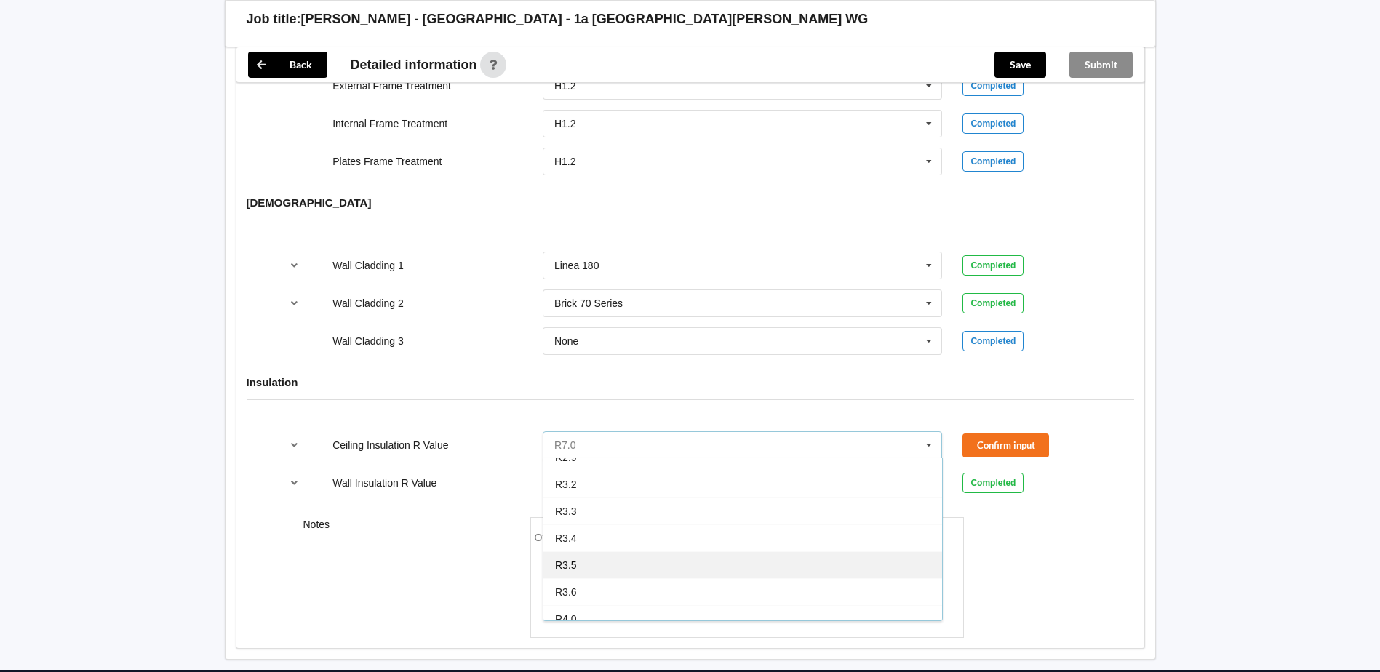
scroll to position [365, 0]
click at [632, 514] on div "R3.3" at bounding box center [742, 510] width 399 height 27
drag, startPoint x: 719, startPoint y: 538, endPoint x: 742, endPoint y: 530, distance: 24.9
click at [718, 538] on div "Other: Ceiling insulation x2 layers R3.6" at bounding box center [747, 583] width 425 height 102
click at [790, 551] on div "Other: Ceiling insulation x2 layers R3.3" at bounding box center [747, 583] width 425 height 102
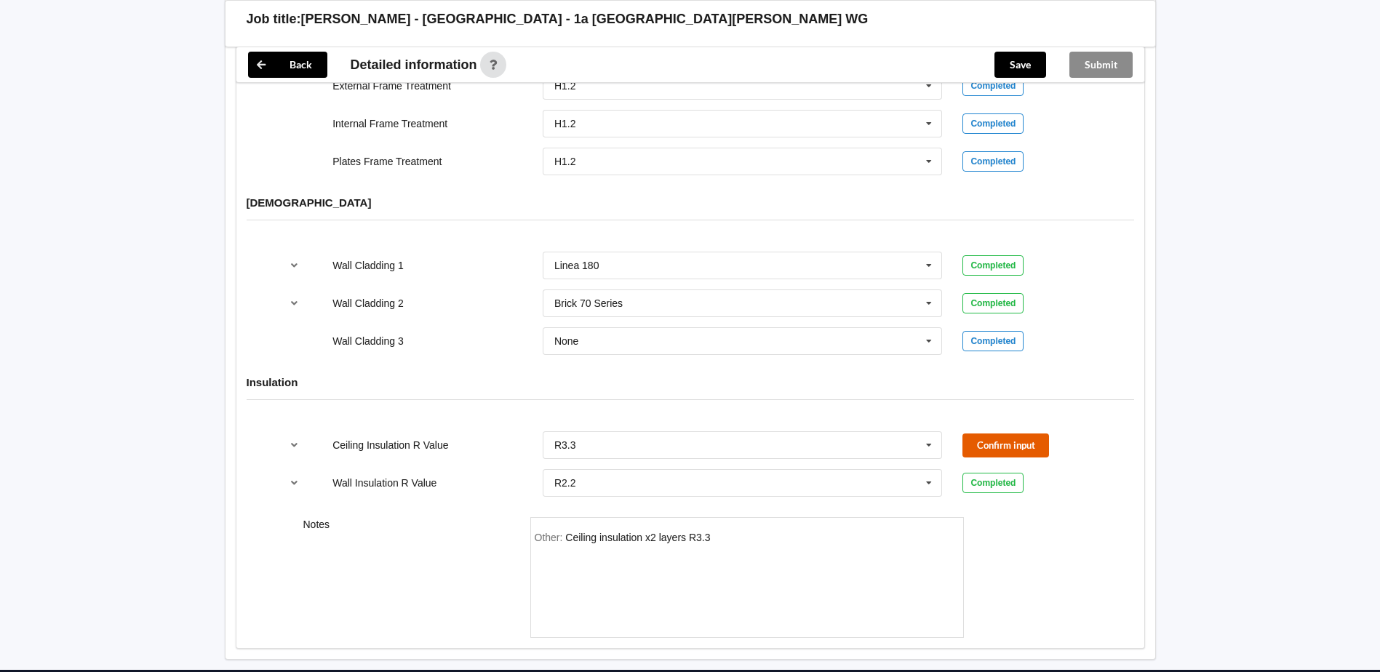
click at [995, 439] on button "Confirm input" at bounding box center [1005, 446] width 87 height 24
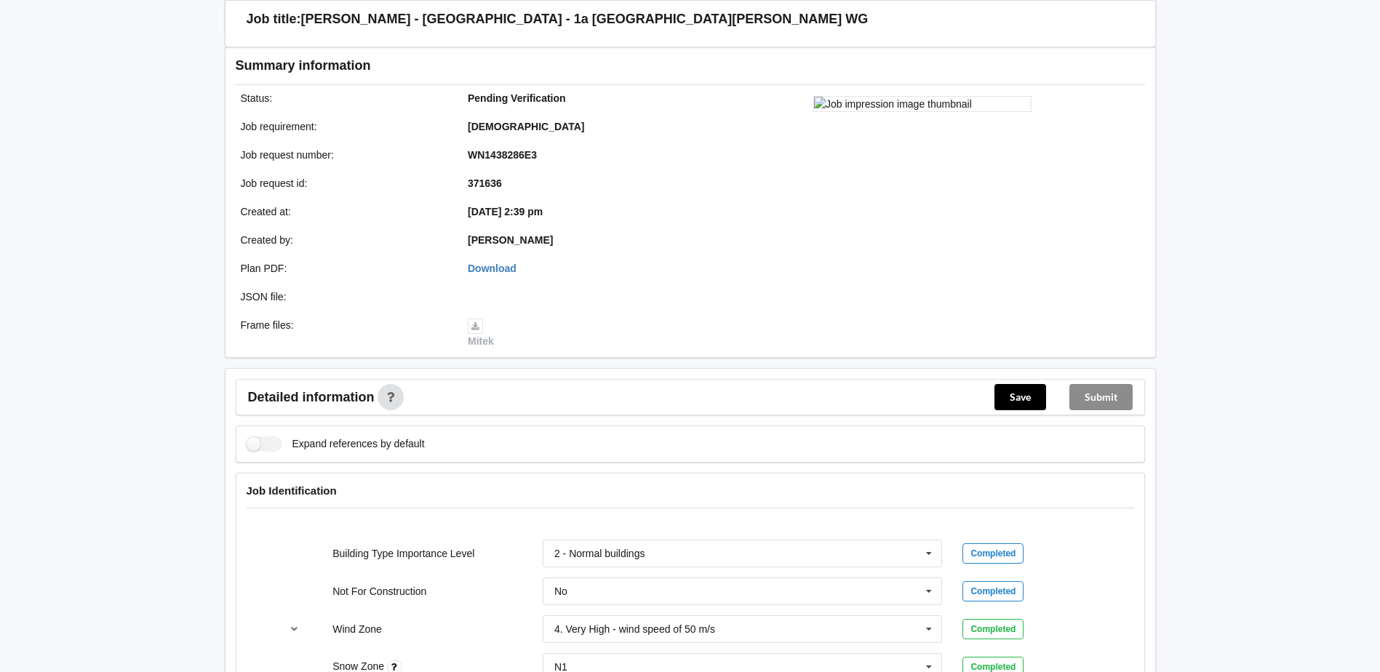
scroll to position [0, 0]
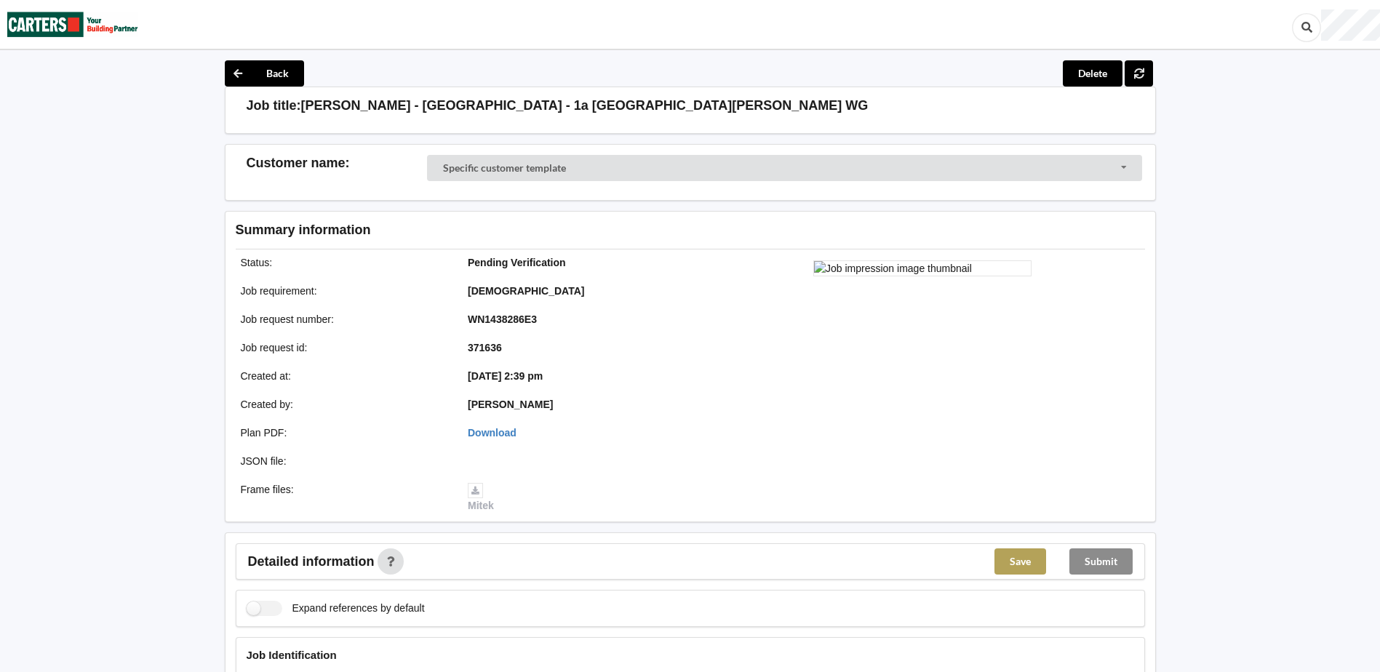
click at [1037, 561] on button "Save" at bounding box center [1020, 561] width 52 height 26
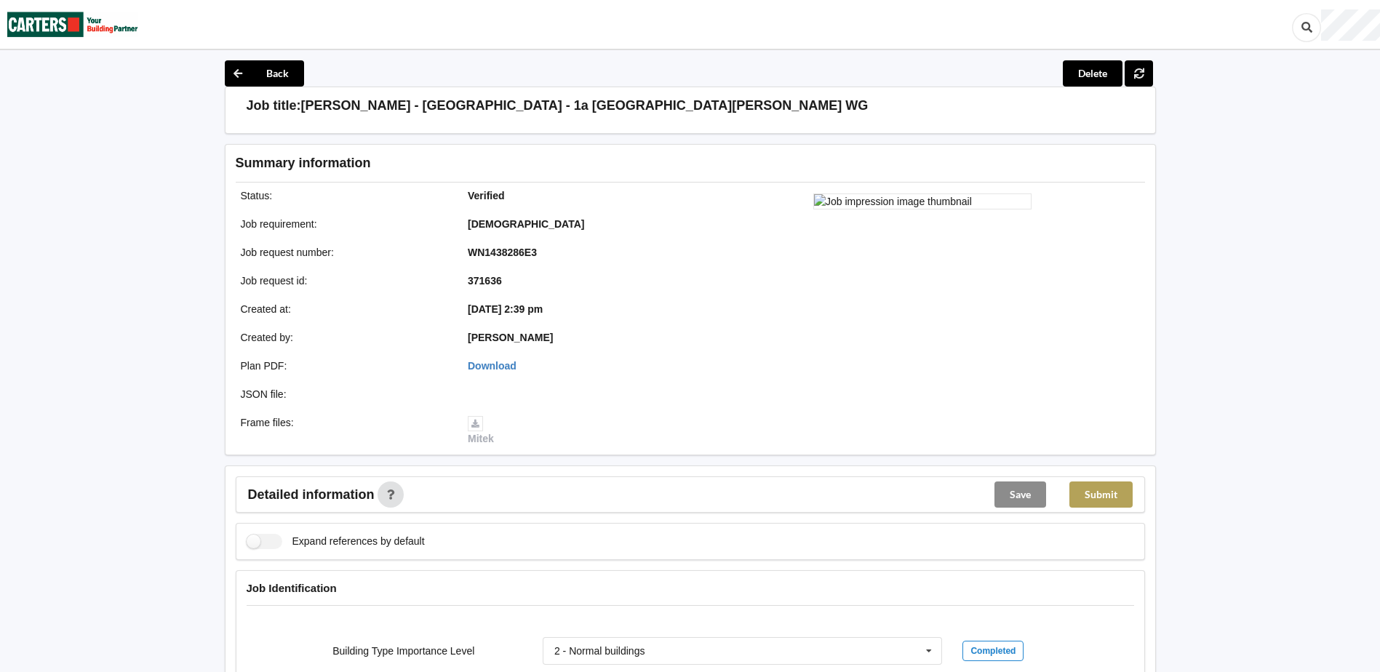
click at [1117, 498] on button "Submit" at bounding box center [1100, 495] width 63 height 26
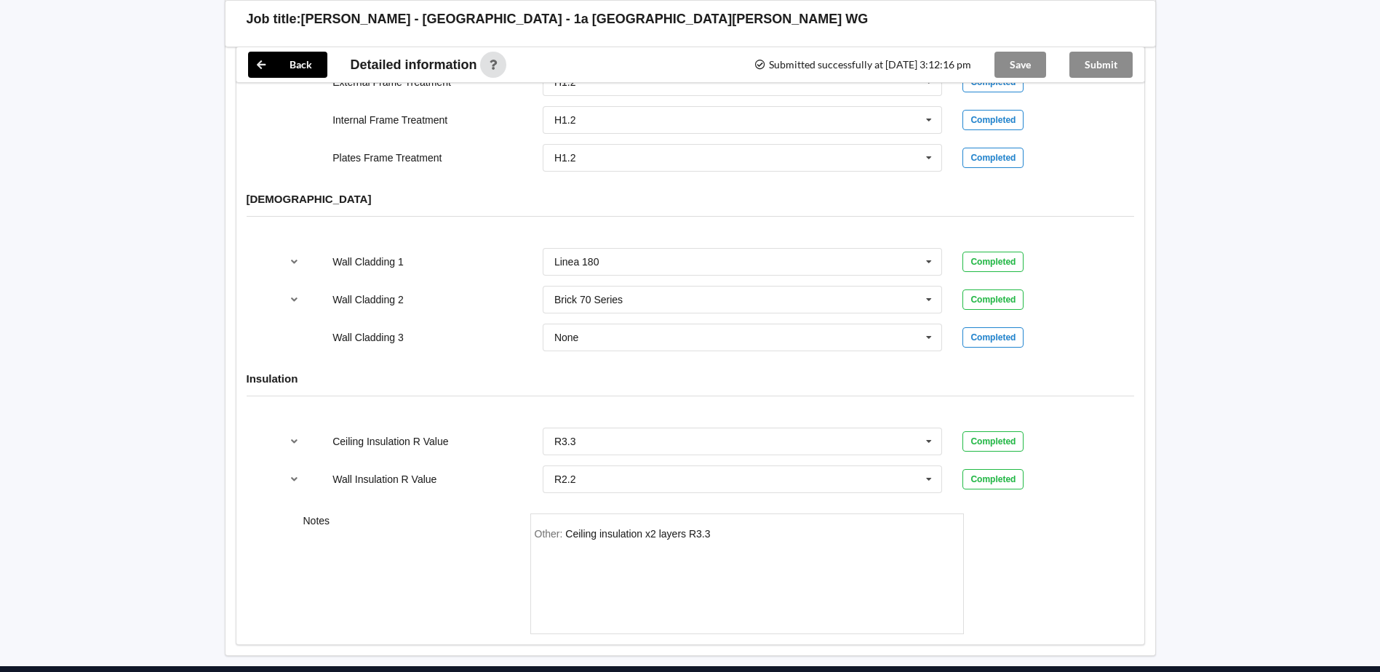
scroll to position [1677, 0]
